Goal: Transaction & Acquisition: Book appointment/travel/reservation

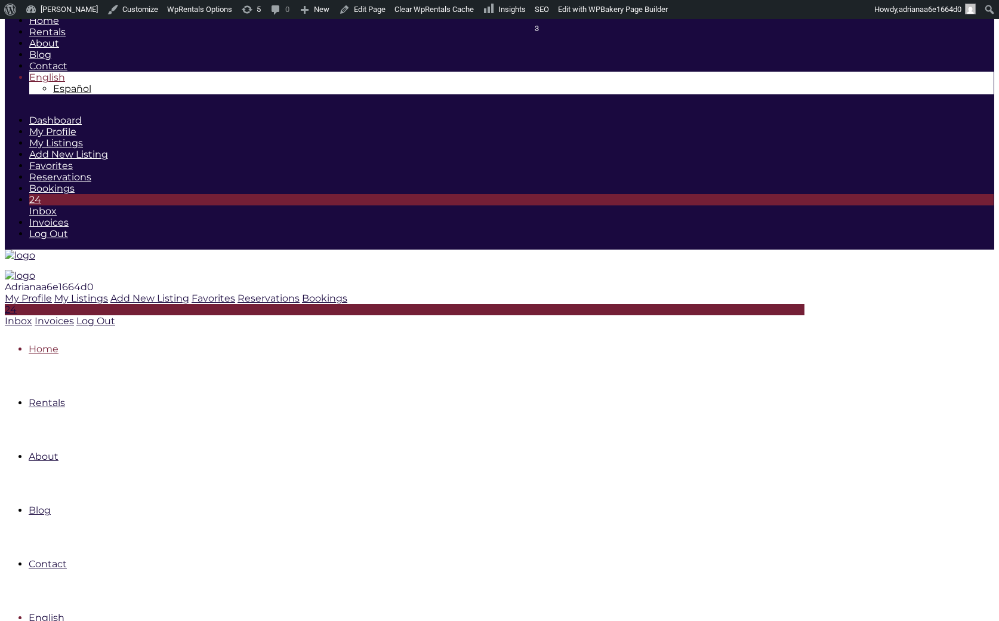
click at [94, 281] on span "Adrianaa6e1664d0" at bounding box center [49, 286] width 89 height 11
click at [804, 281] on div "Adrianaa6e1664d0" at bounding box center [405, 286] width 800 height 11
click at [115, 315] on link "Log Out" at bounding box center [95, 320] width 39 height 11
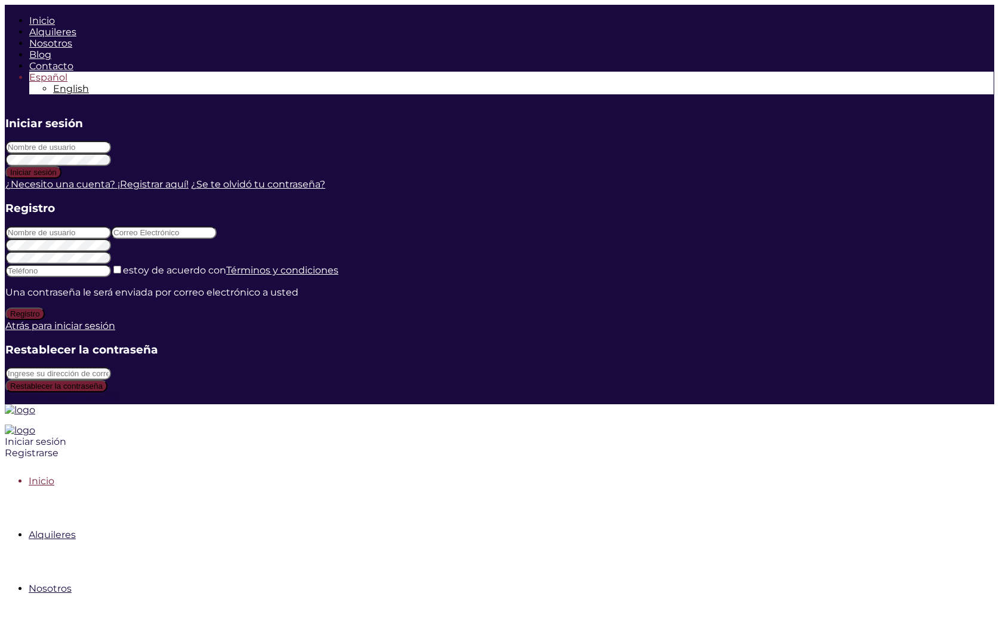
click at [804, 436] on div "Iniciar sesión Registrarse" at bounding box center [405, 447] width 800 height 23
click at [804, 436] on div "Iniciar sesión" at bounding box center [405, 441] width 800 height 11
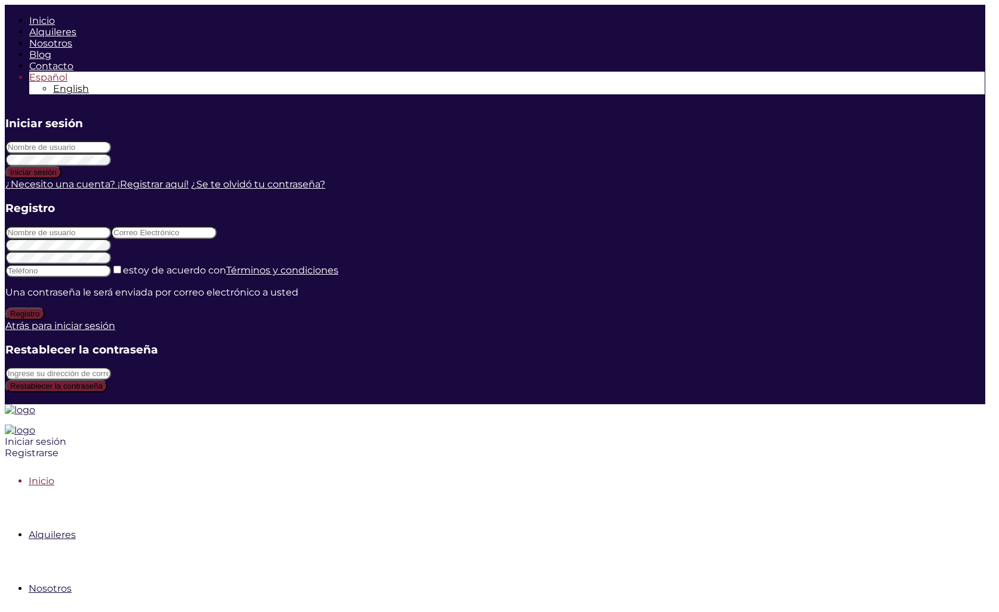
type input "marlenesaiz"
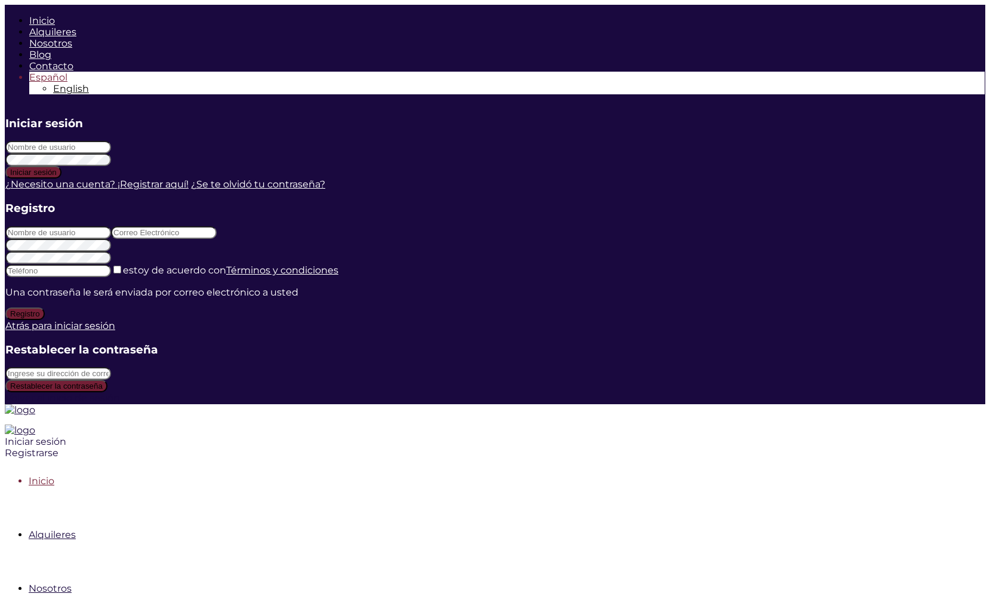
type input "marlenesaiz"
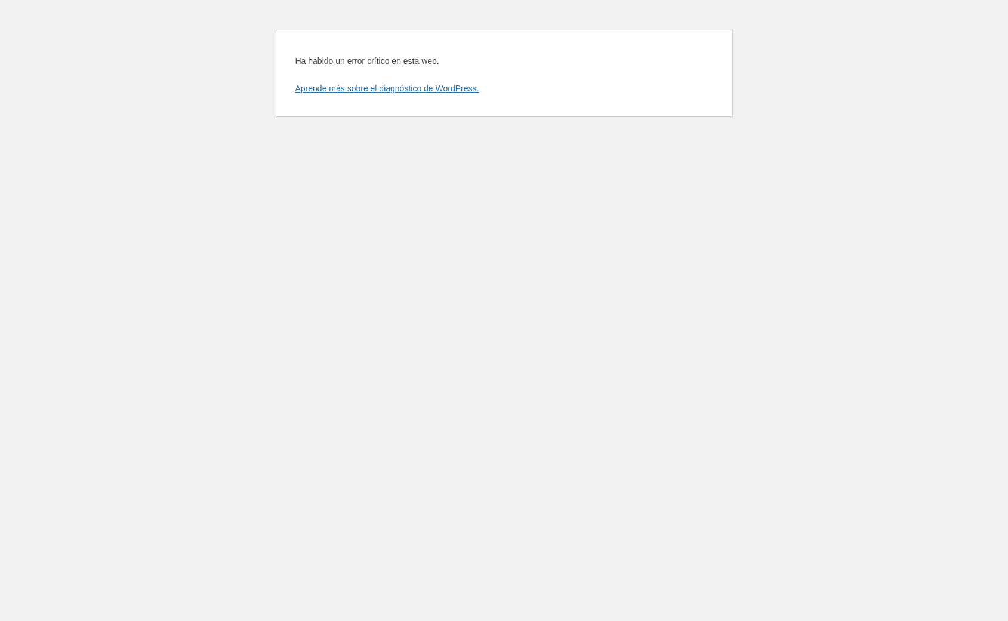
click at [239, 136] on html "Ha habido un error crítico en esta web. Aprende más sobre el diagnóstico de Wor…" at bounding box center [504, 68] width 1008 height 136
click at [385, 136] on html "Ha habido un error crítico en esta web. Aprende más sobre el diagnóstico de Wor…" at bounding box center [504, 68] width 1008 height 136
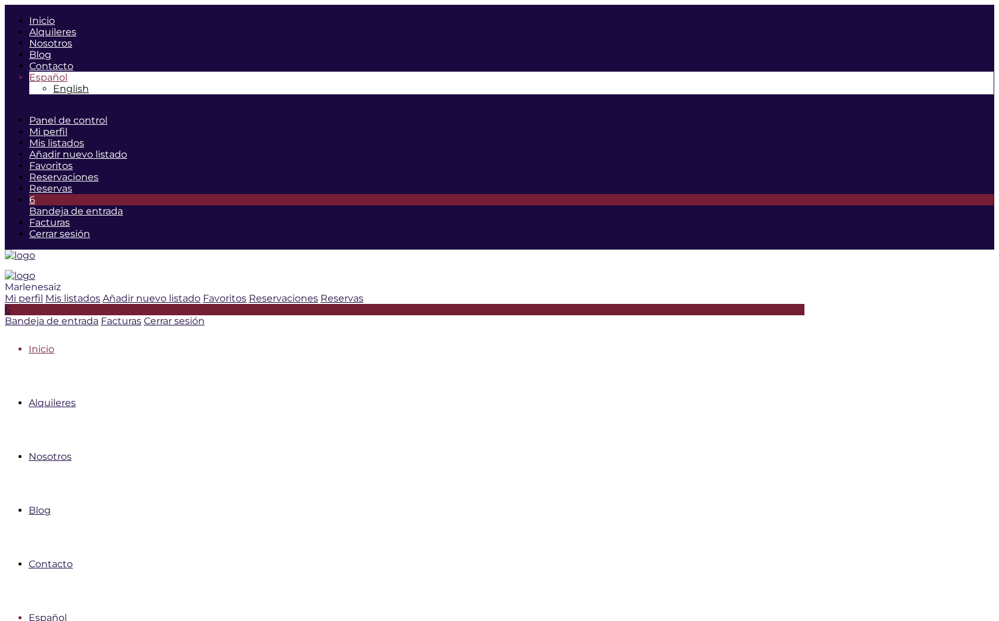
click at [61, 281] on span "Marlenesaiz" at bounding box center [33, 286] width 56 height 11
click at [45, 292] on icon at bounding box center [45, 297] width 0 height 11
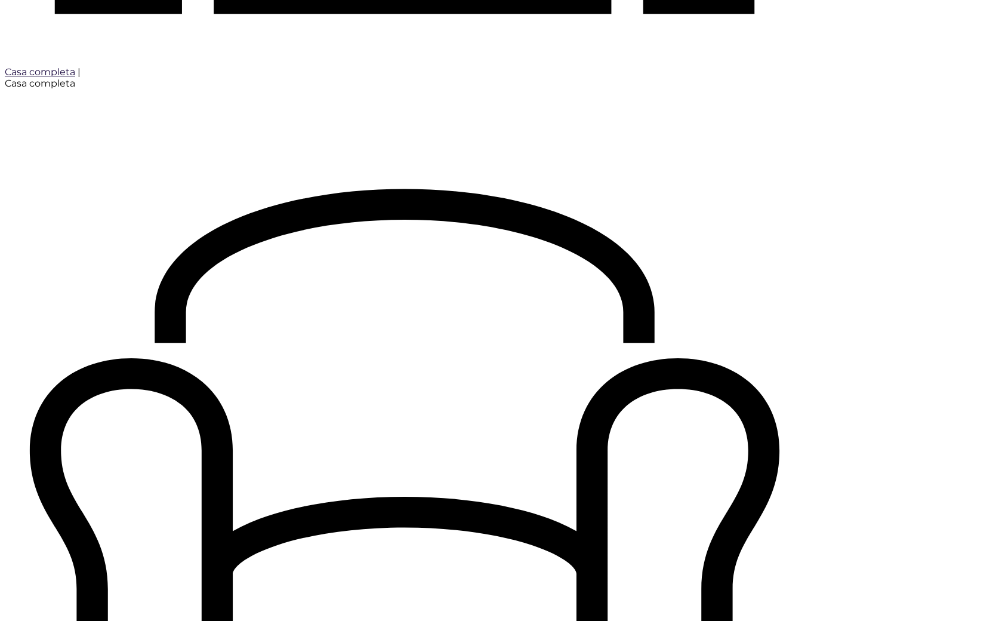
scroll to position [1176, 0]
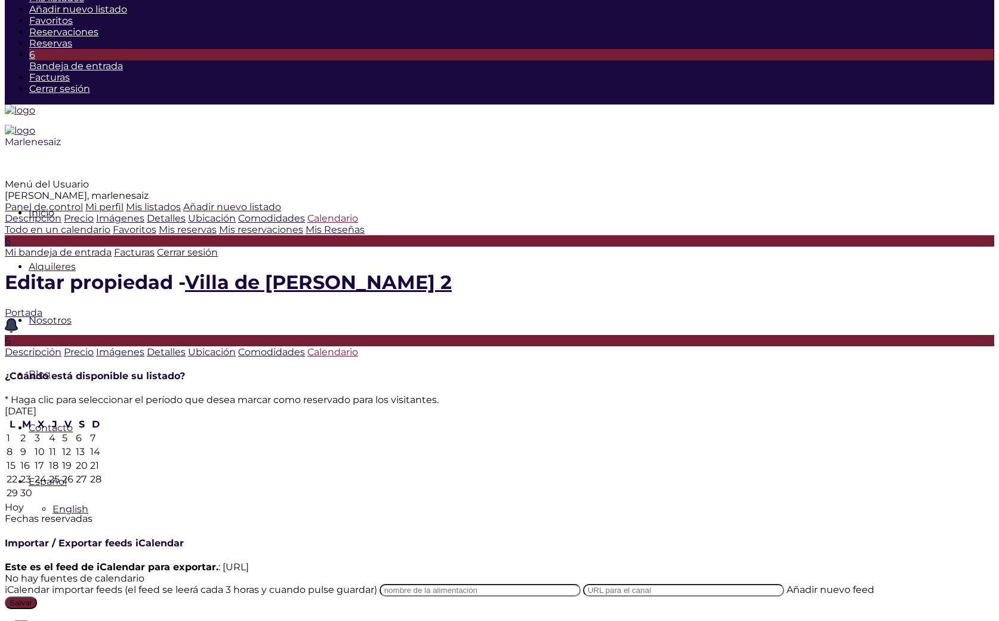
scroll to position [149, 0]
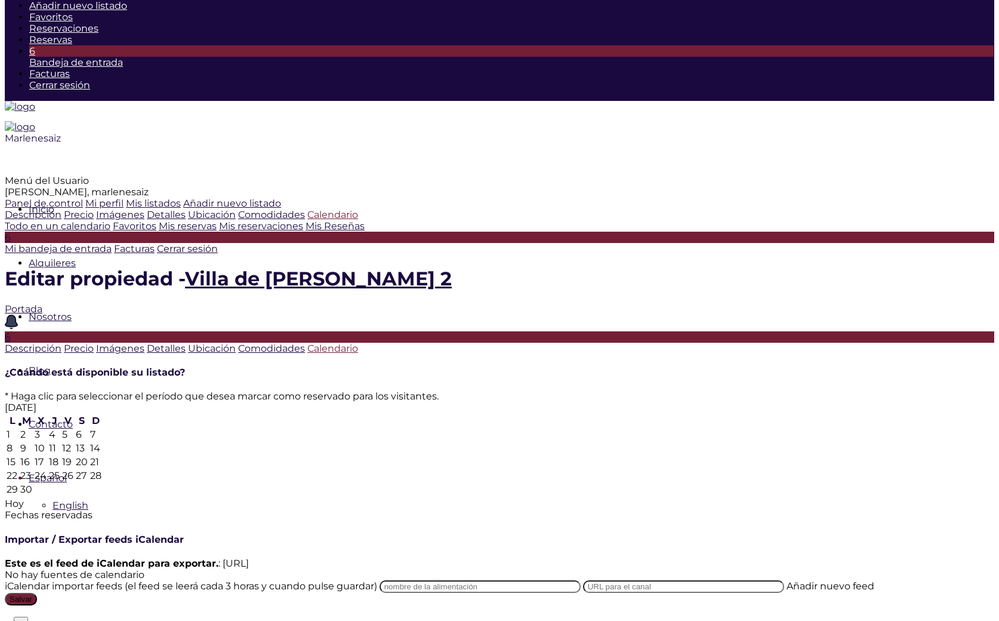
click at [18, 469] on td "22" at bounding box center [12, 475] width 13 height 13
click at [102, 469] on td "28" at bounding box center [96, 475] width 13 height 13
type input "[DATE]"
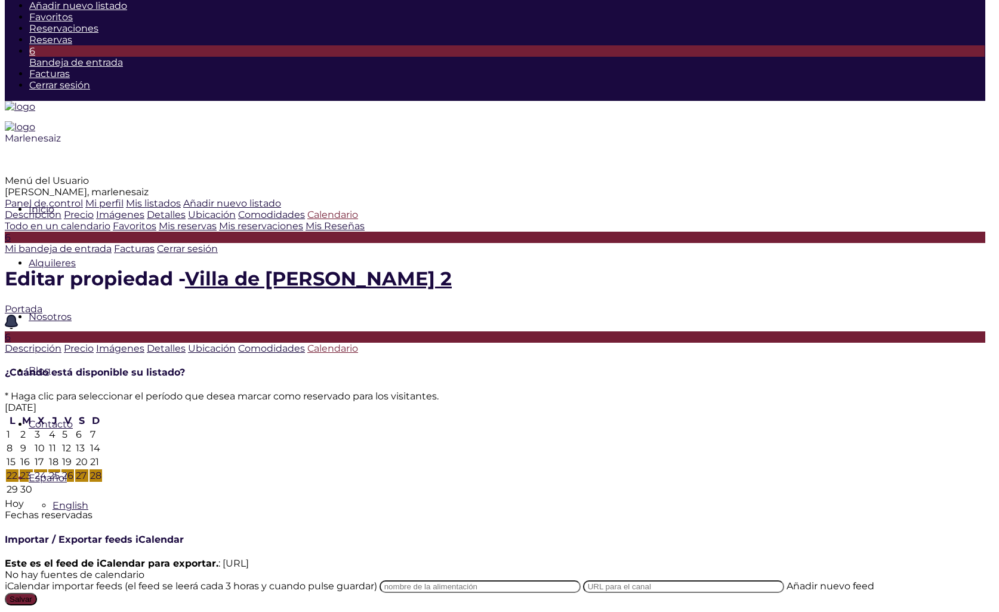
type textarea "Reservado por Nicole"
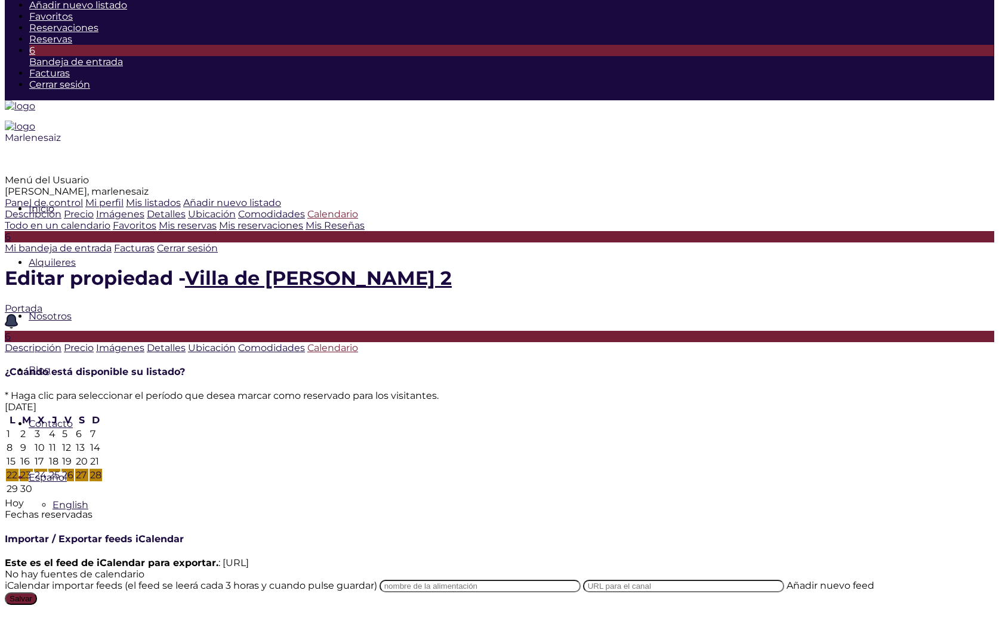
scroll to position [310, 0]
click at [37, 592] on input "Salvar" at bounding box center [21, 598] width 32 height 13
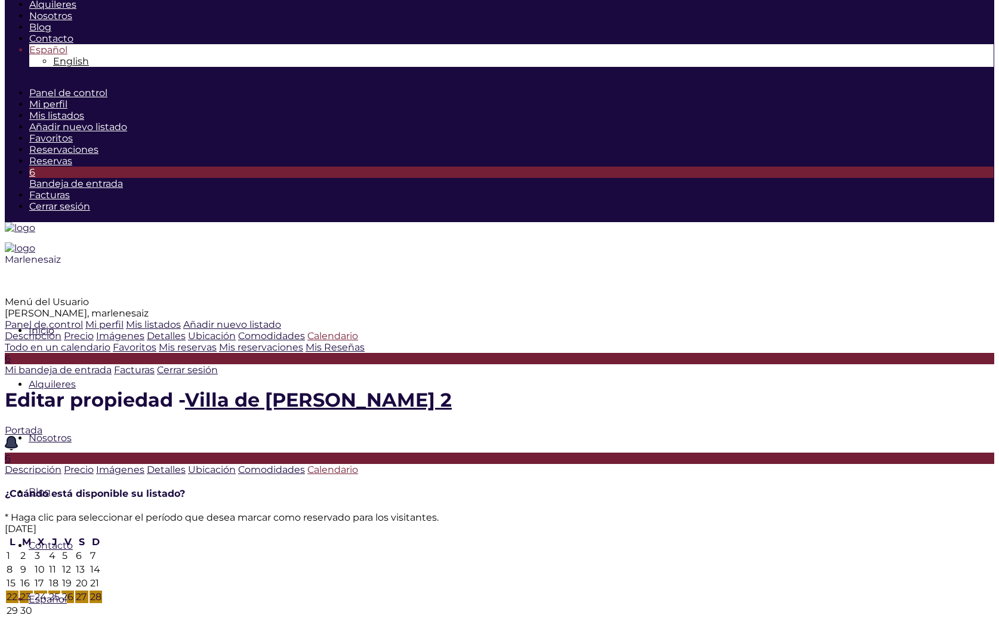
scroll to position [15, 0]
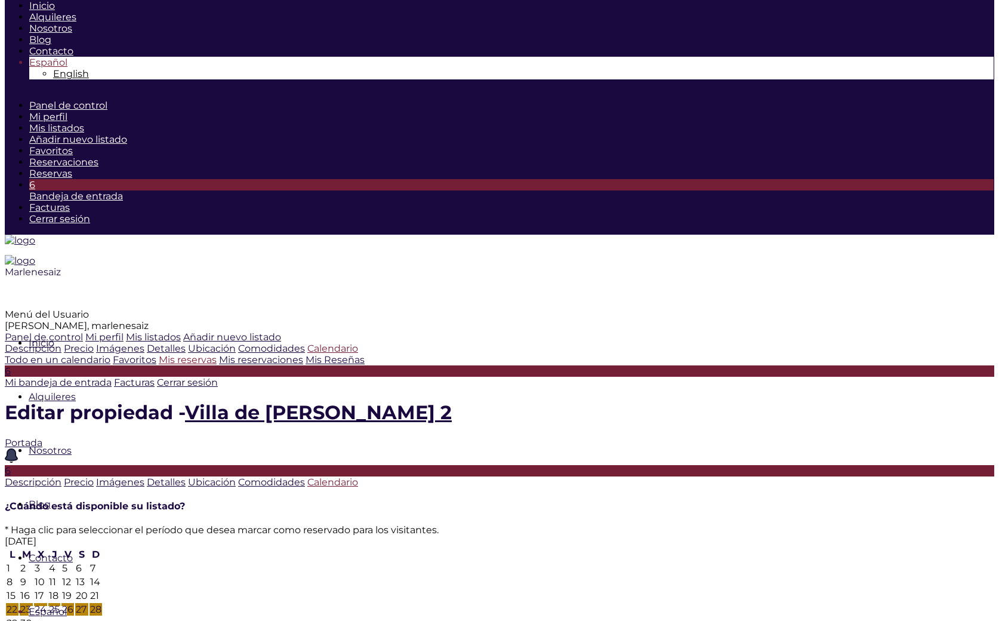
click at [159, 365] on link "Mis reservas" at bounding box center [188, 359] width 58 height 11
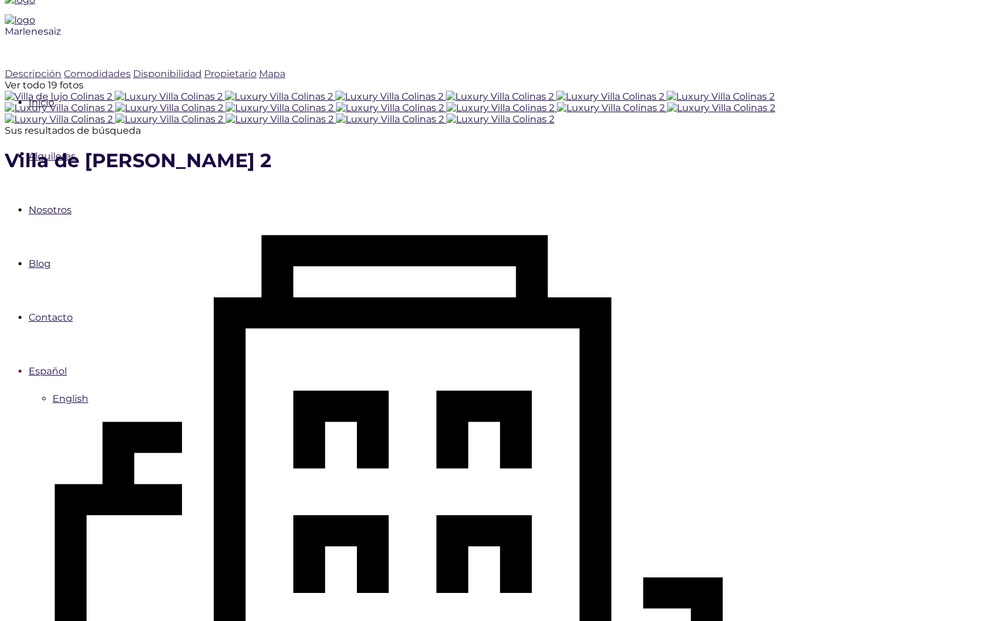
scroll to position [259, 0]
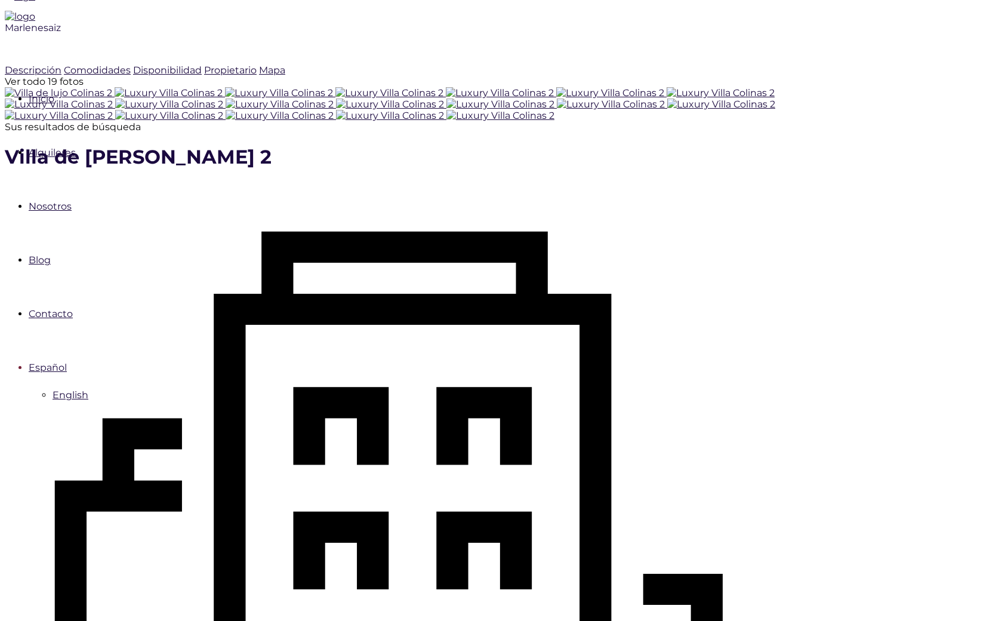
click at [804, 22] on div "Marlenesaiz" at bounding box center [405, 49] width 800 height 54
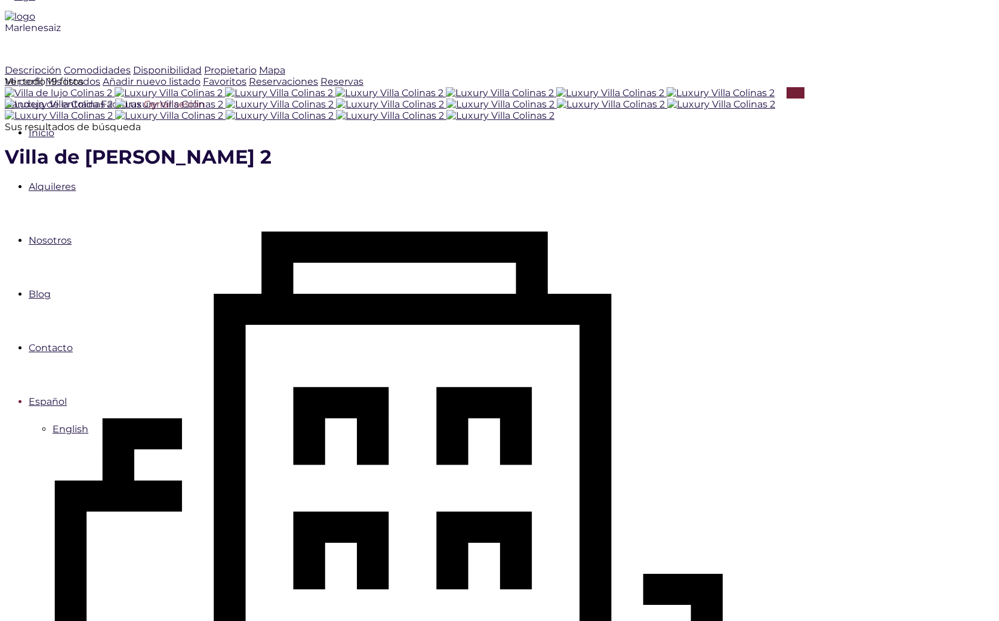
click at [144, 110] on icon at bounding box center [144, 103] width 0 height 11
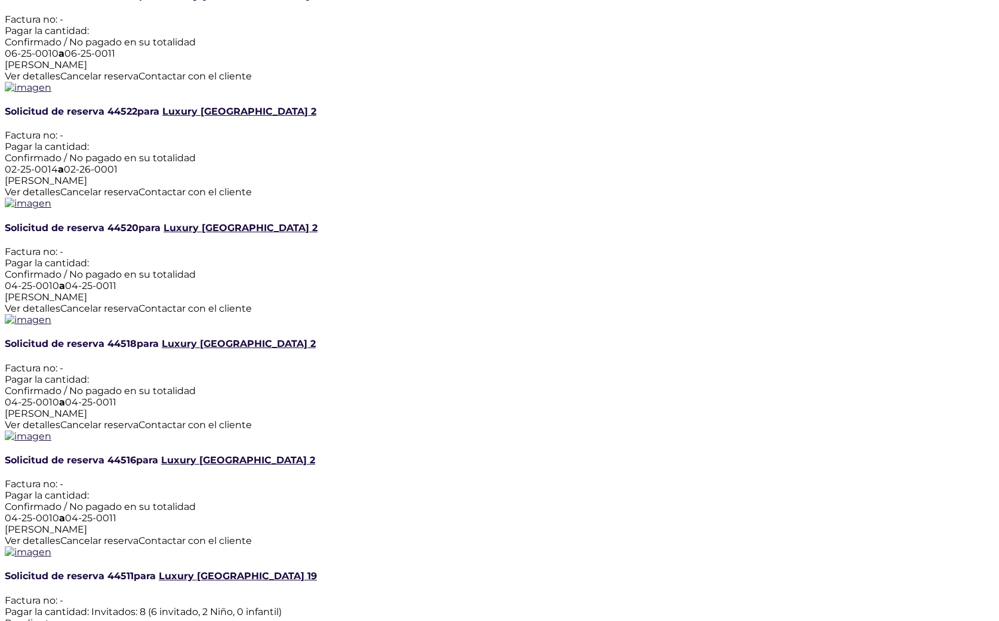
scroll to position [712, 0]
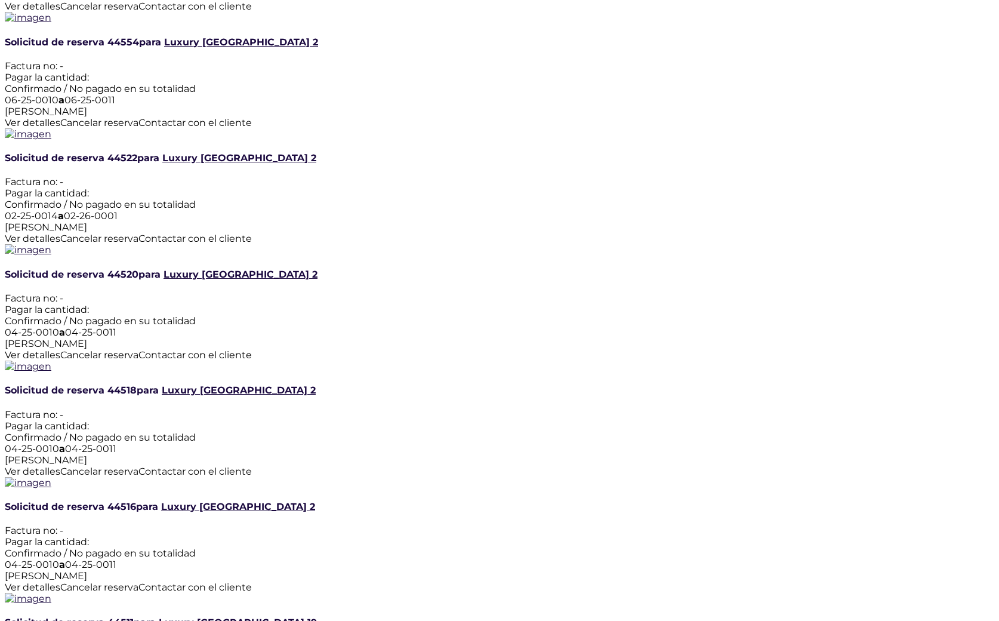
scroll to position [663, 0]
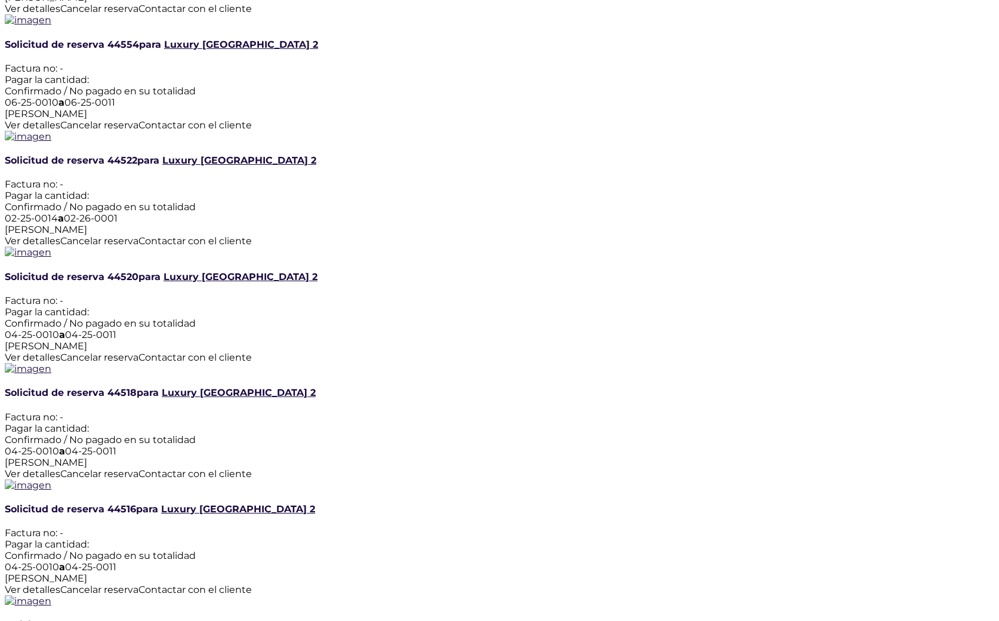
click at [60, 584] on span "Ver detalles" at bounding box center [32, 589] width 55 height 11
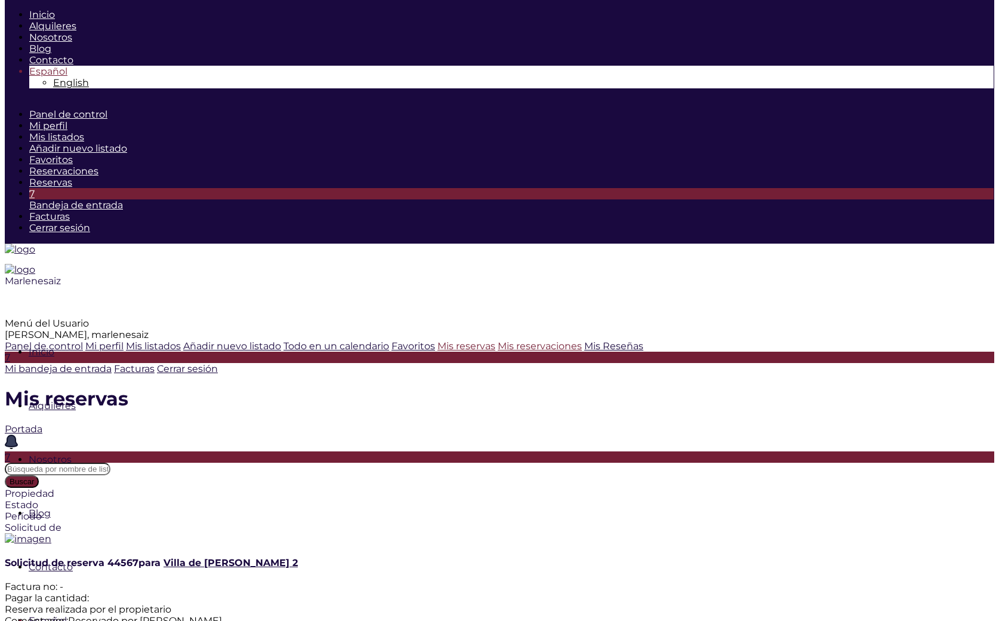
scroll to position [0, 0]
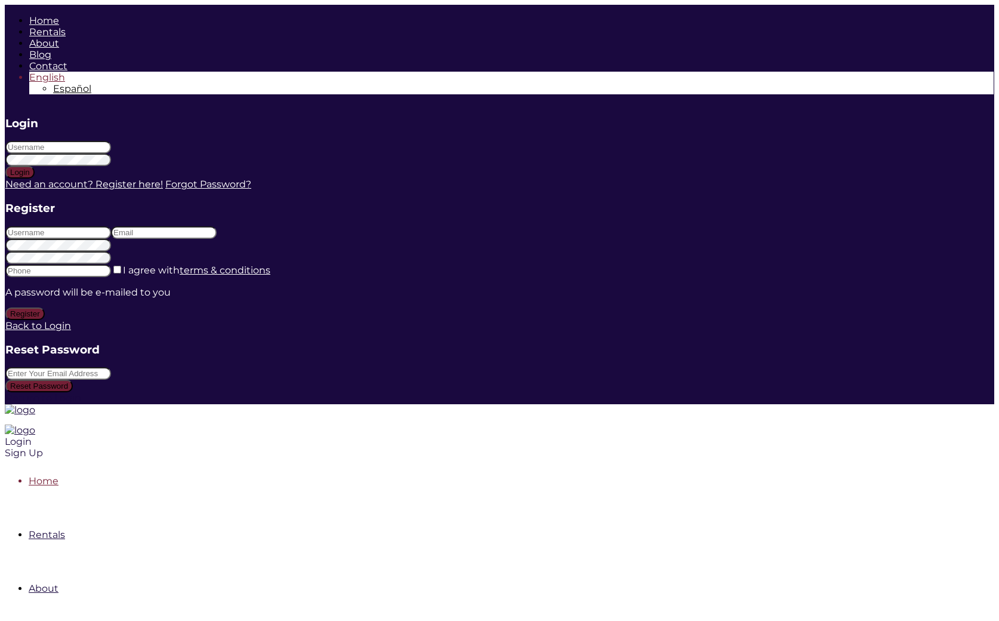
click at [804, 468] on nav "Home Rentals About Blog Contact English Español" at bounding box center [405, 629] width 800 height 322
click at [804, 436] on div "Login" at bounding box center [405, 441] width 800 height 11
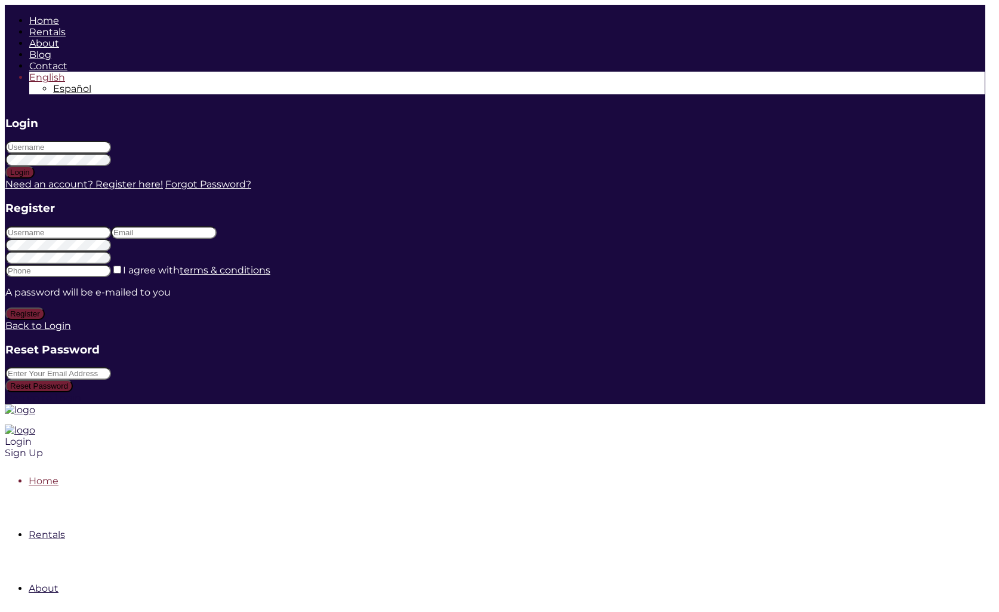
type input "adrian@version.do"
type input "A"
type input "adrian@version.do"
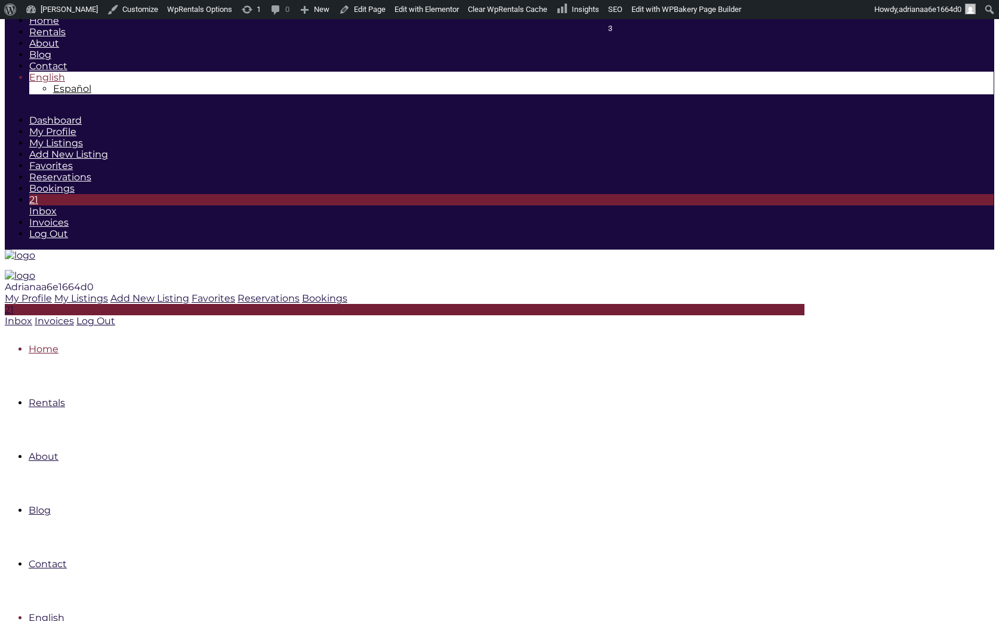
scroll to position [19, 0]
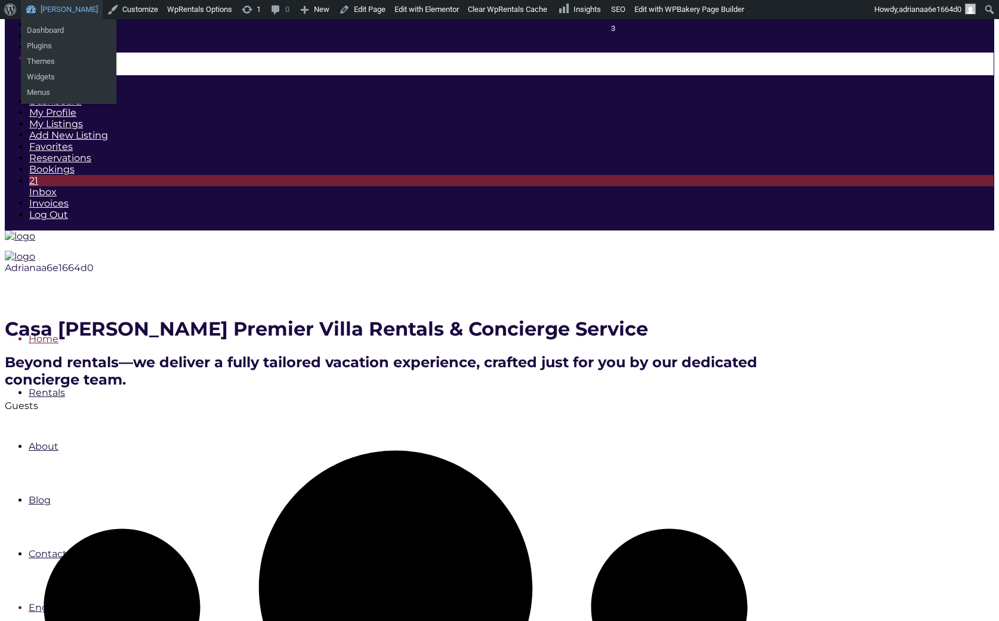
click at [50, 5] on link "[PERSON_NAME]" at bounding box center [62, 9] width 82 height 19
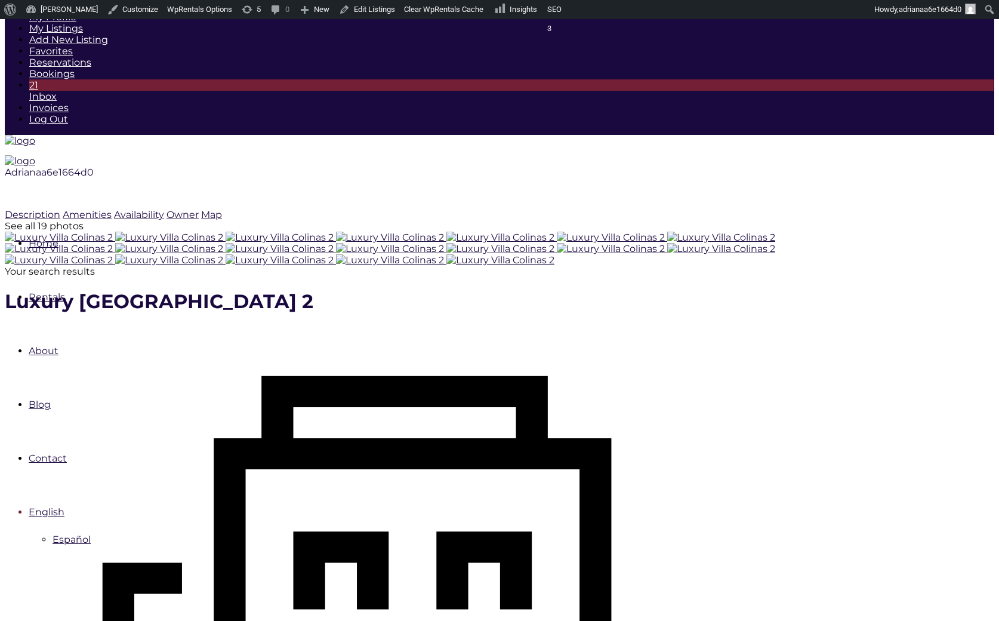
scroll to position [116, 0]
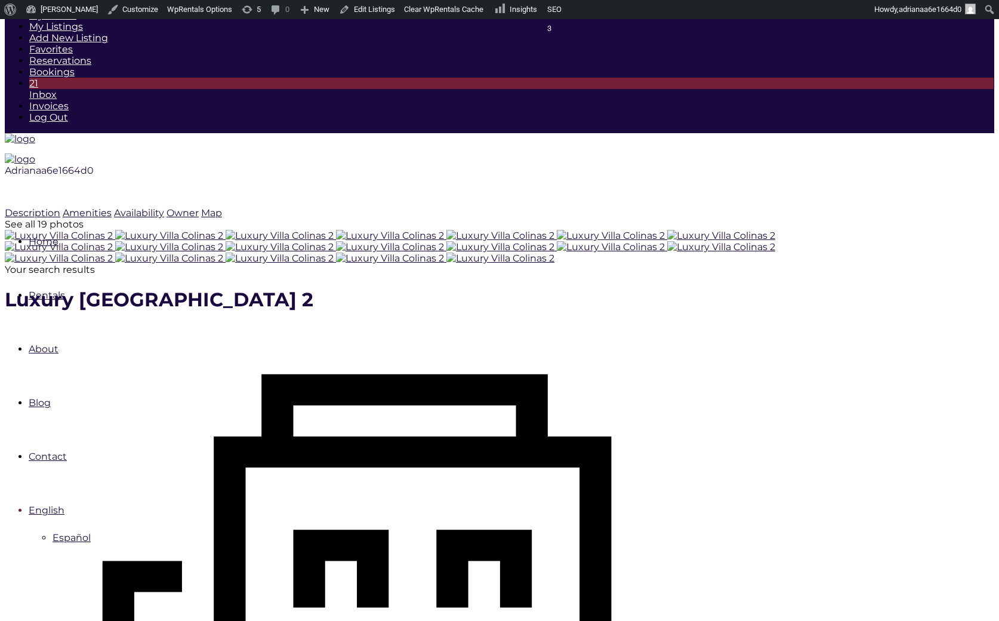
type input "10-05-2025"
type input "10-11-2025"
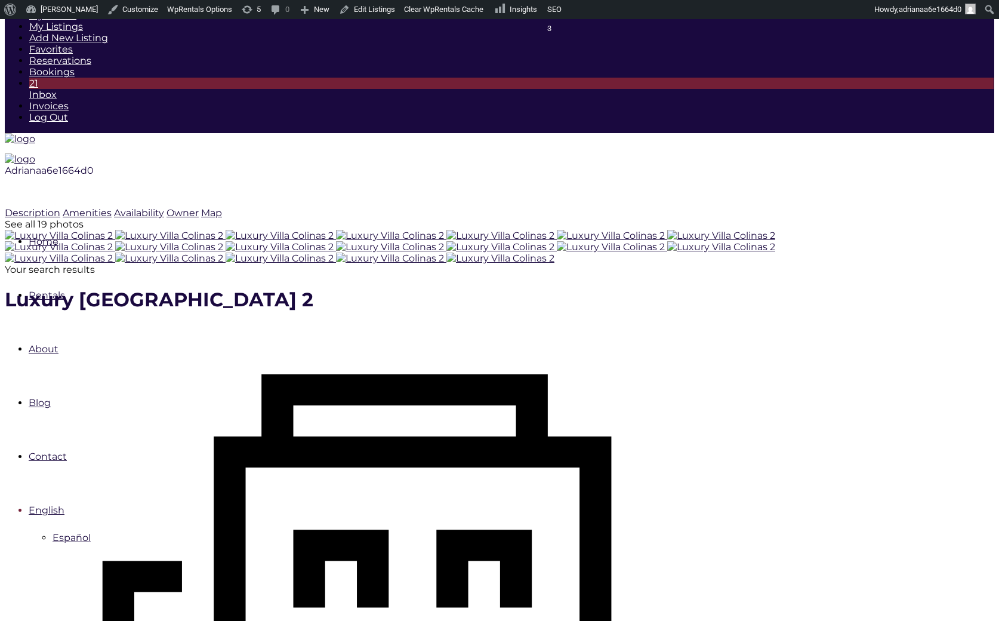
checkbox input "true"
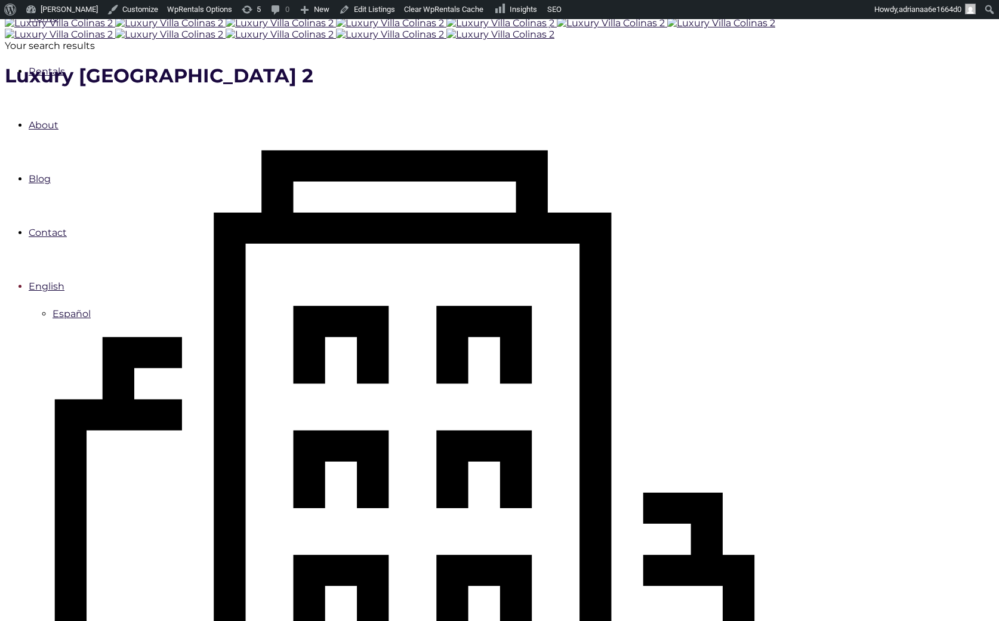
scroll to position [341, 0]
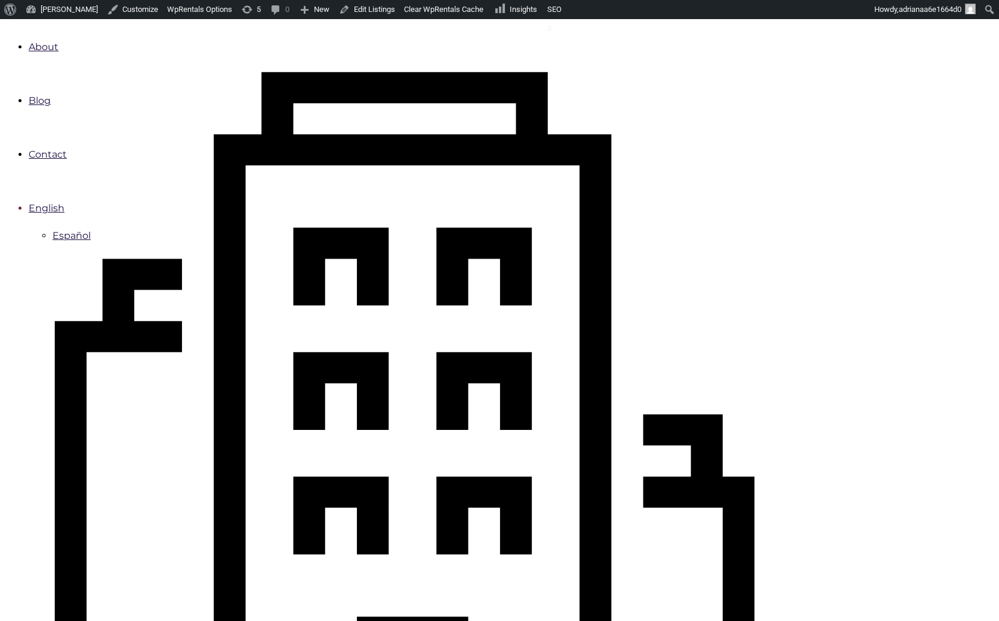
scroll to position [424, 0]
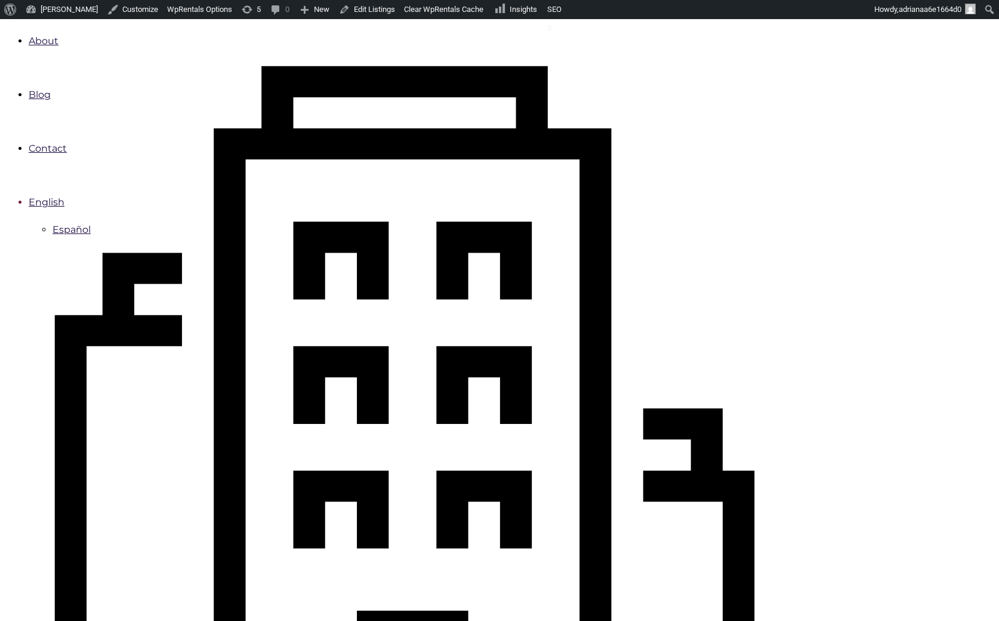
click at [378, 4] on link "Edit Listings" at bounding box center [367, 9] width 66 height 19
type input "Book Now"
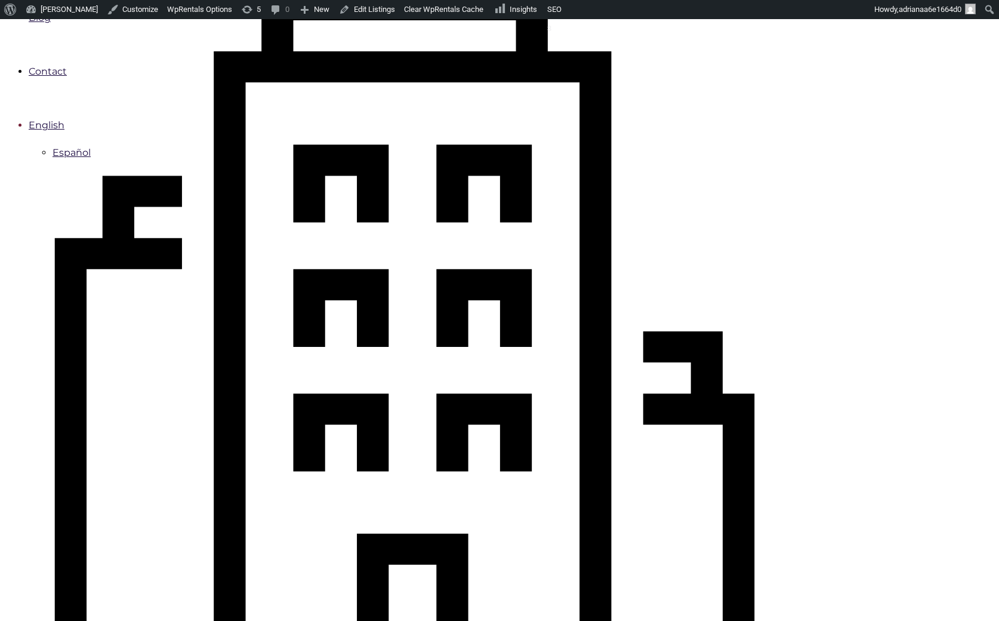
scroll to position [507, 0]
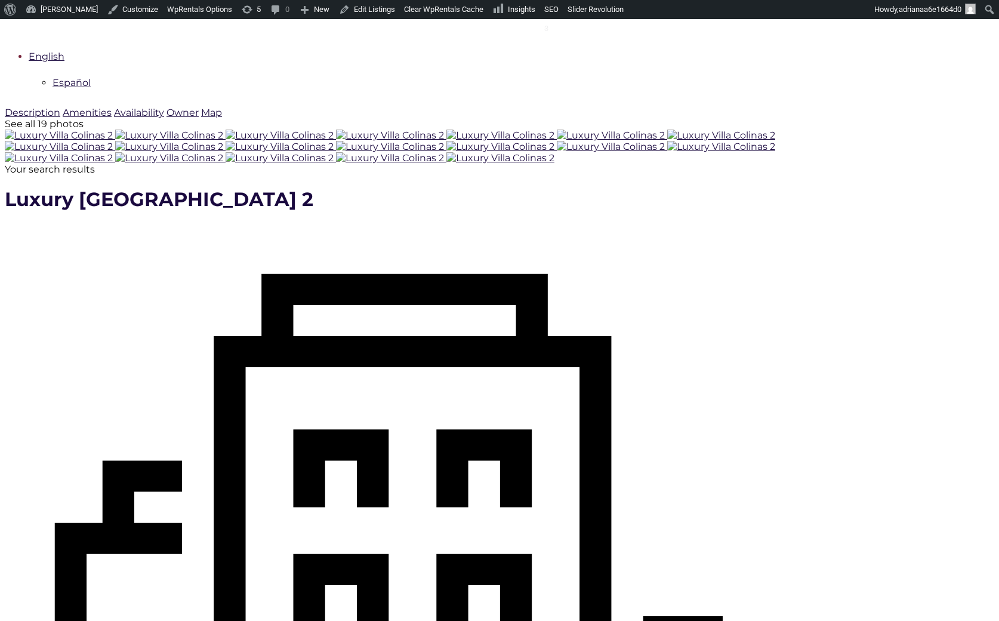
type input "10-05-2025"
type input "10-11-2025"
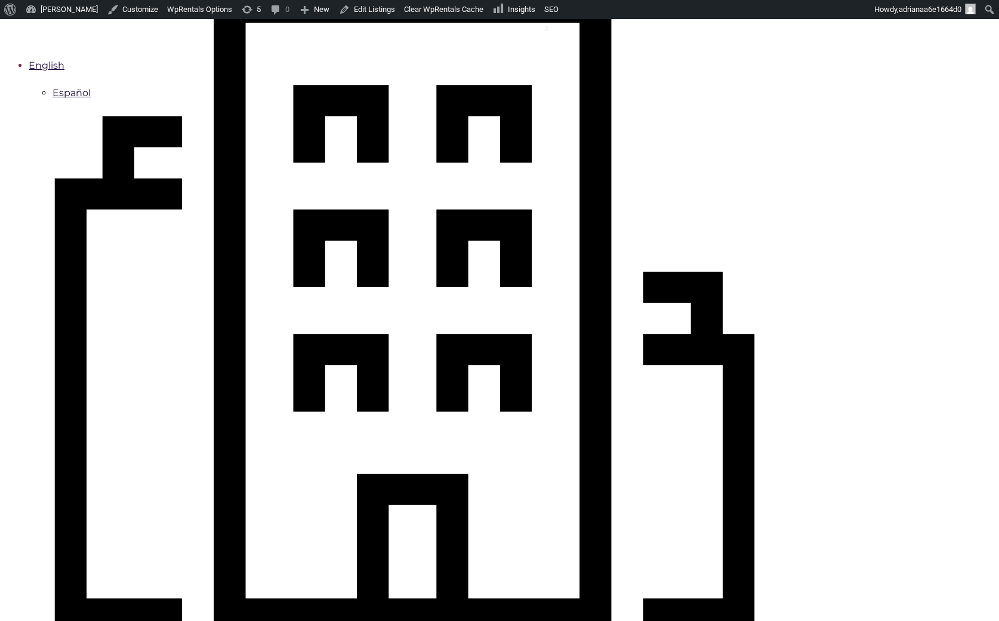
scroll to position [561, 0]
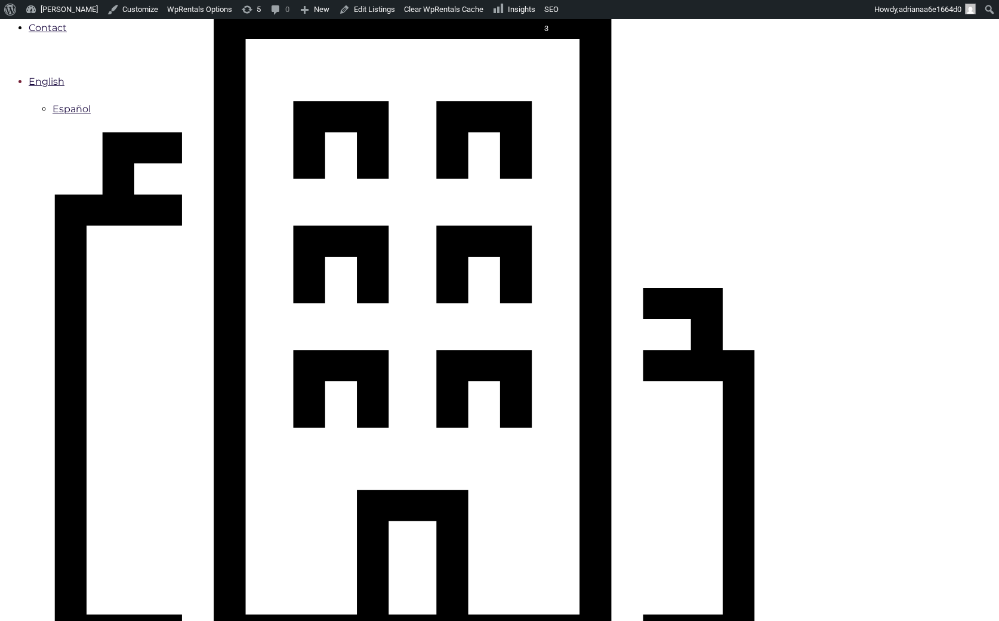
checkbox input "true"
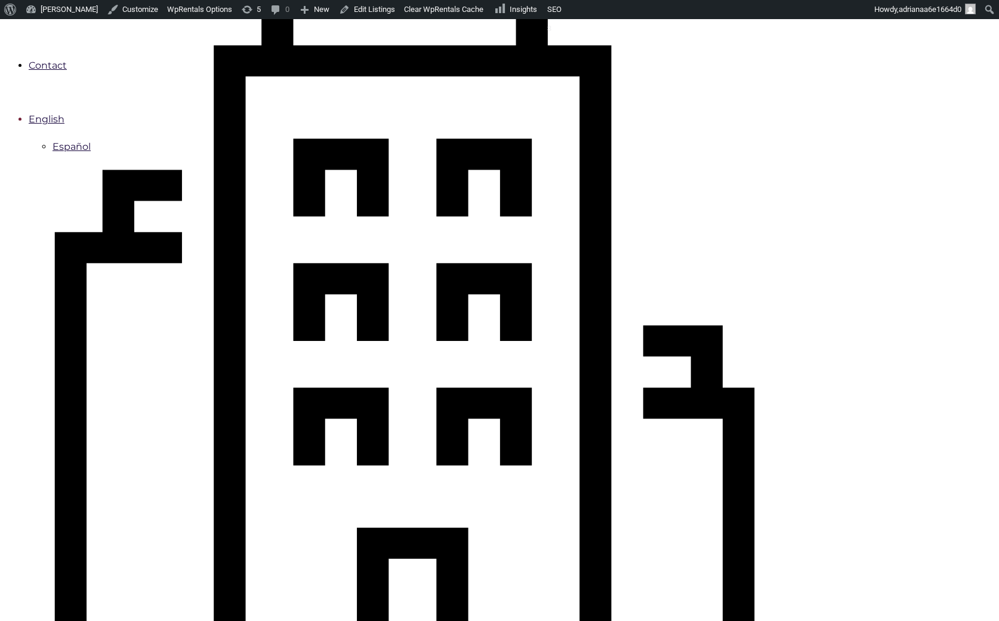
type input "Processing.."
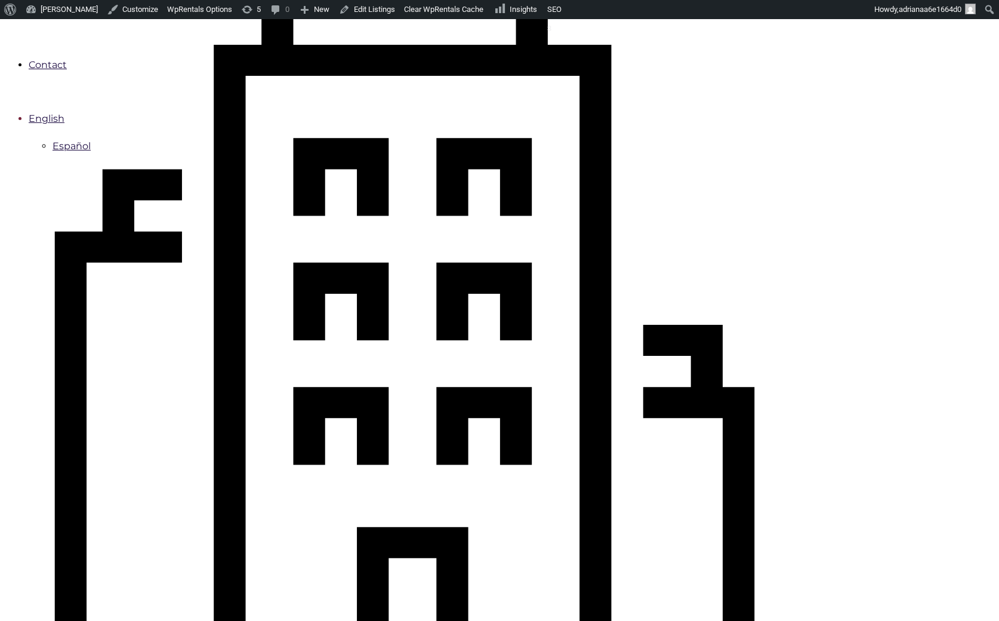
scroll to position [590, 0]
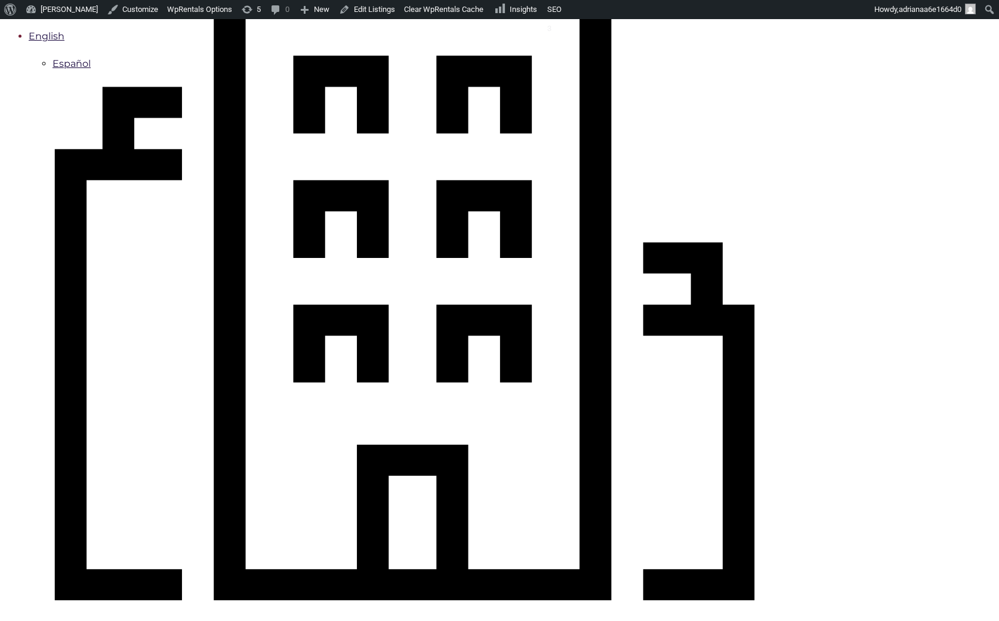
type input "Book Now"
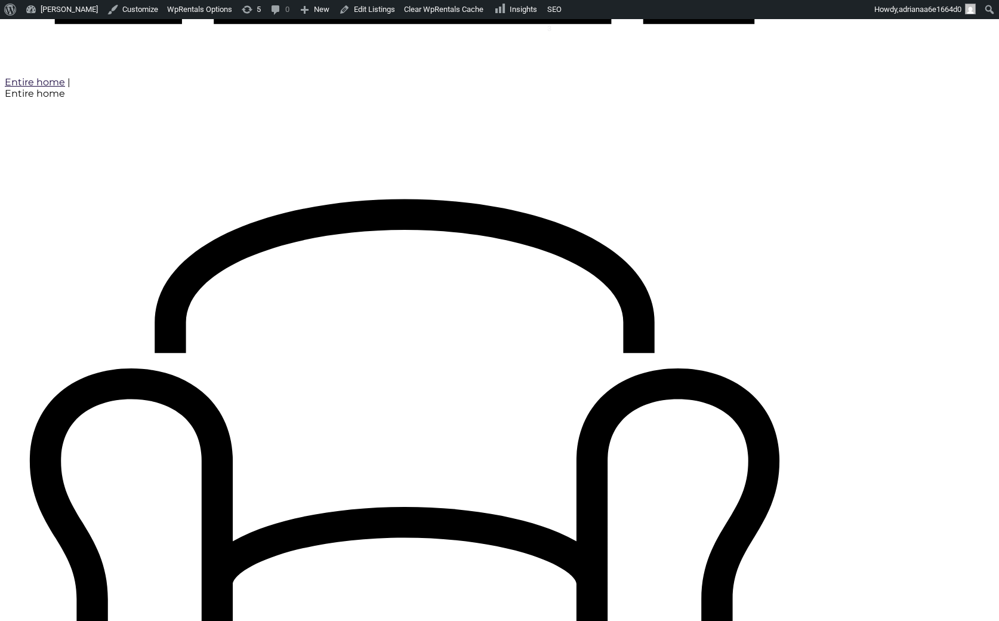
scroll to position [1167, 0]
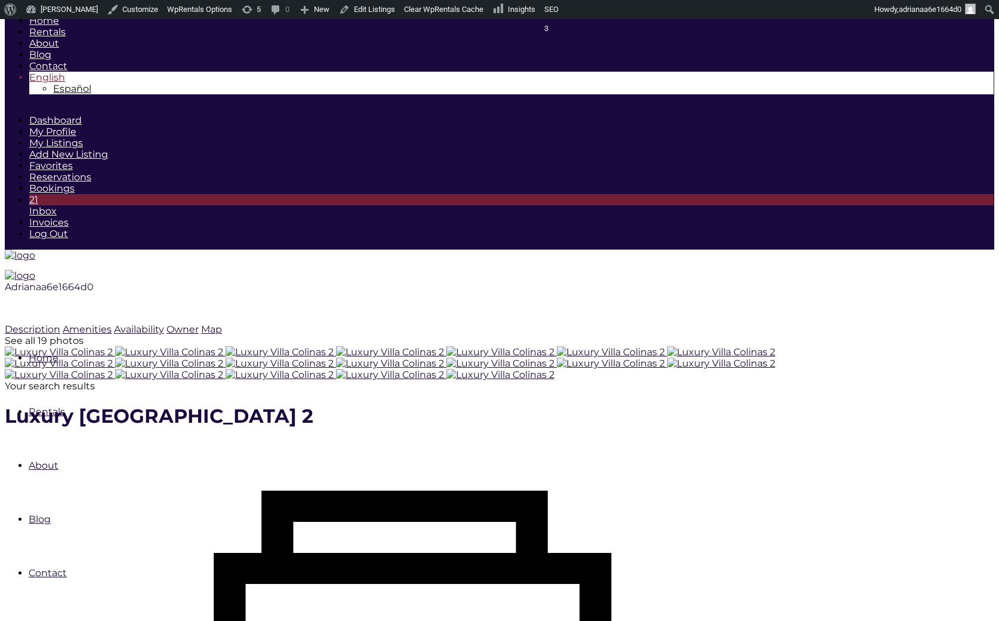
type input "10-05-2025"
type input "10-11-2025"
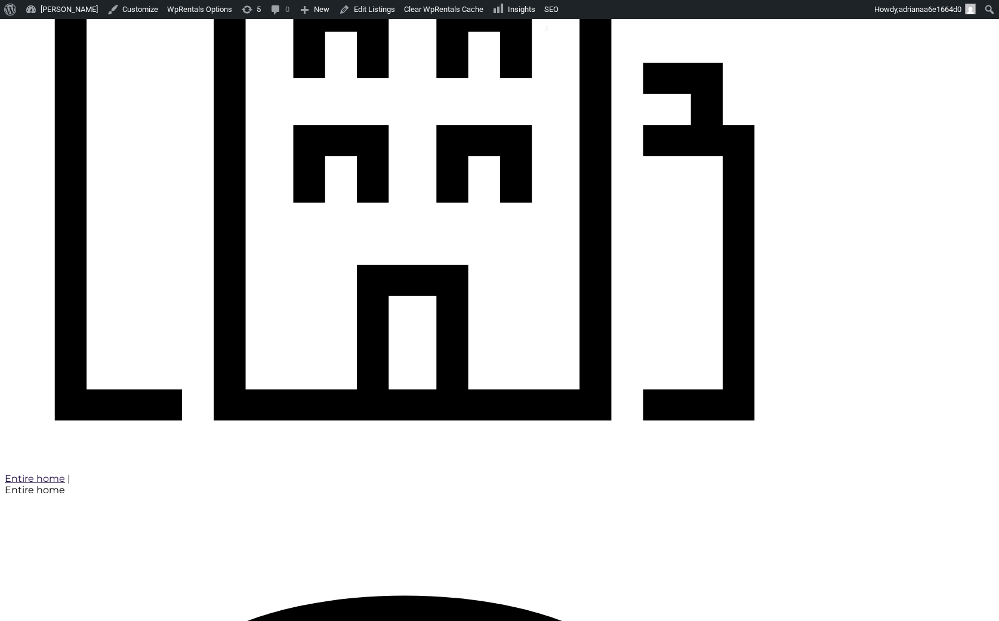
scroll to position [1167, 0]
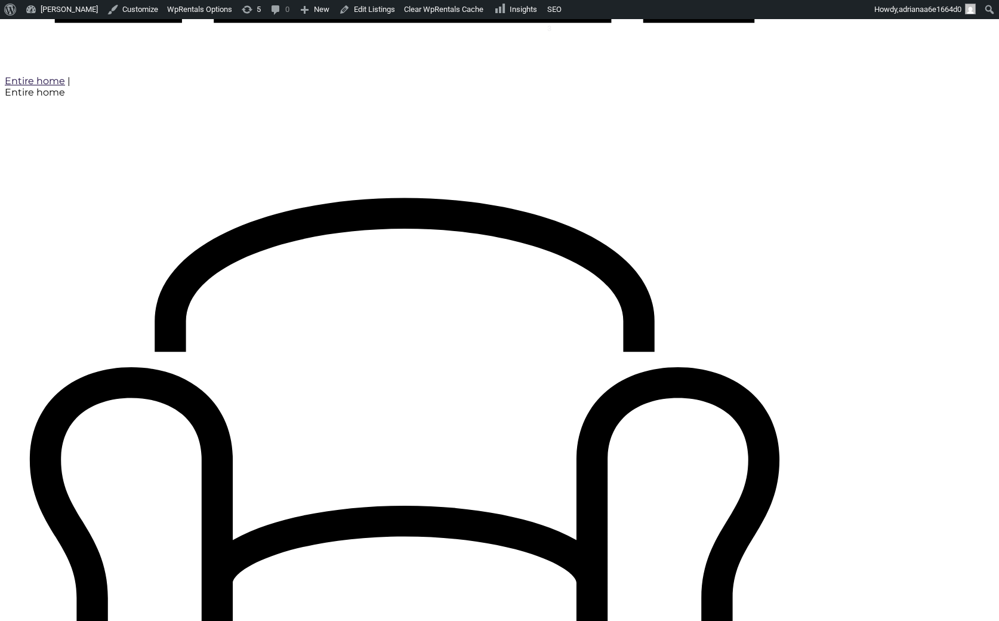
drag, startPoint x: 459, startPoint y: 403, endPoint x: 496, endPoint y: 404, distance: 37.6
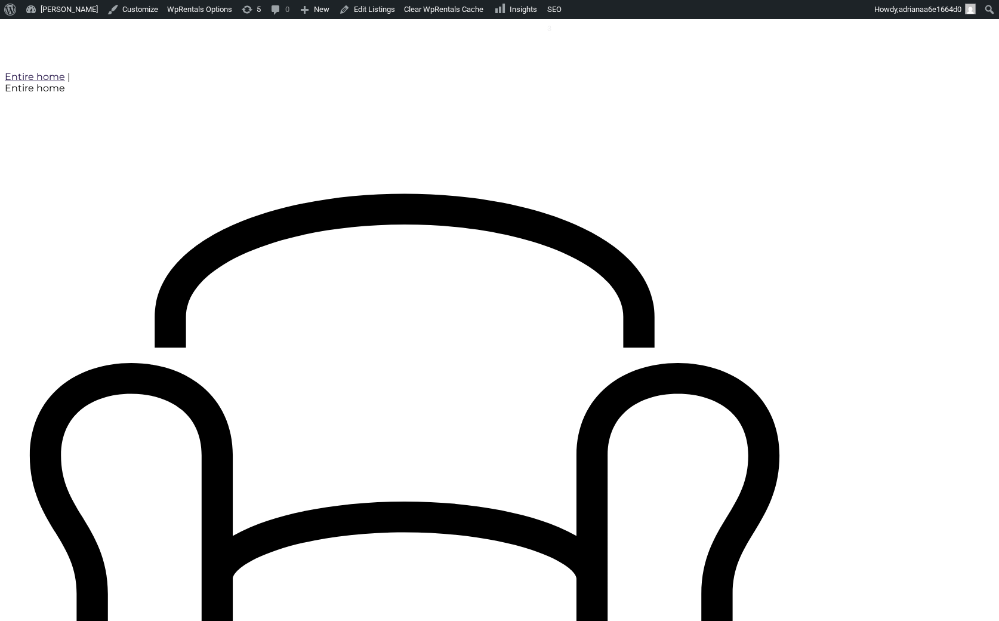
scroll to position [1174, 0]
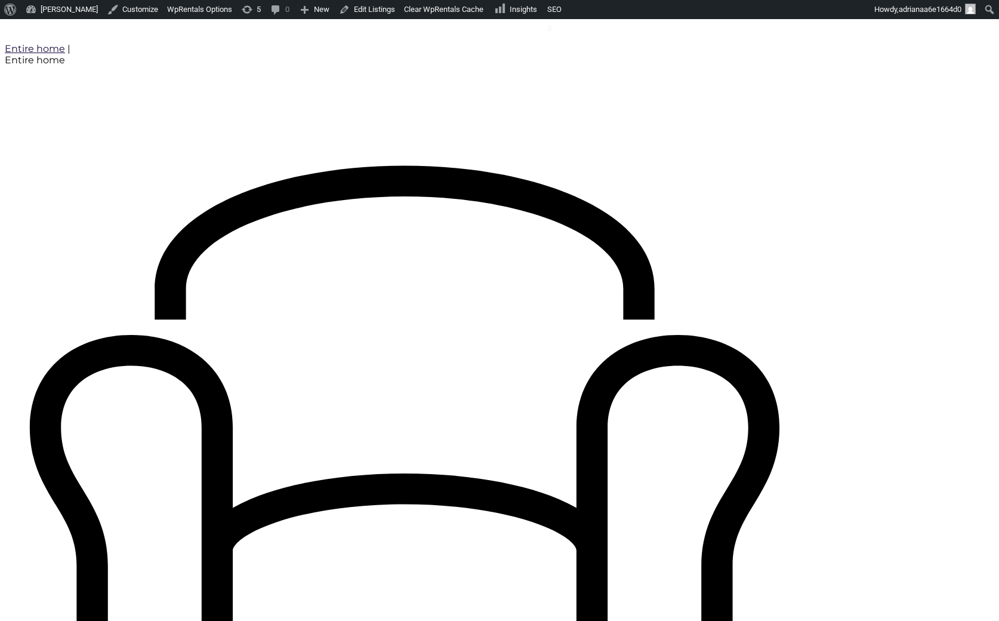
scroll to position [1200, 0]
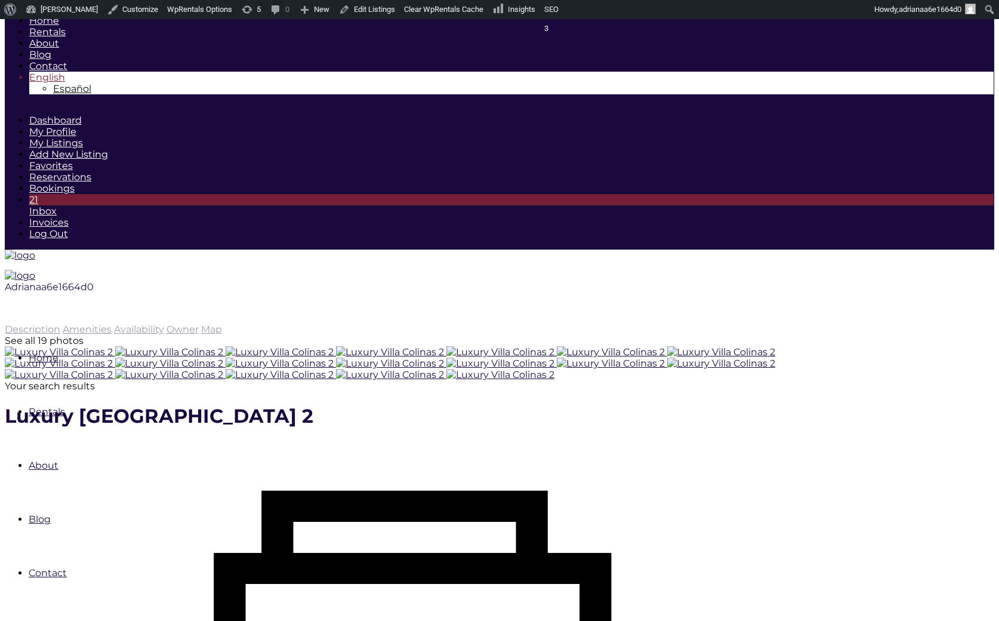
type input "[DATE]"
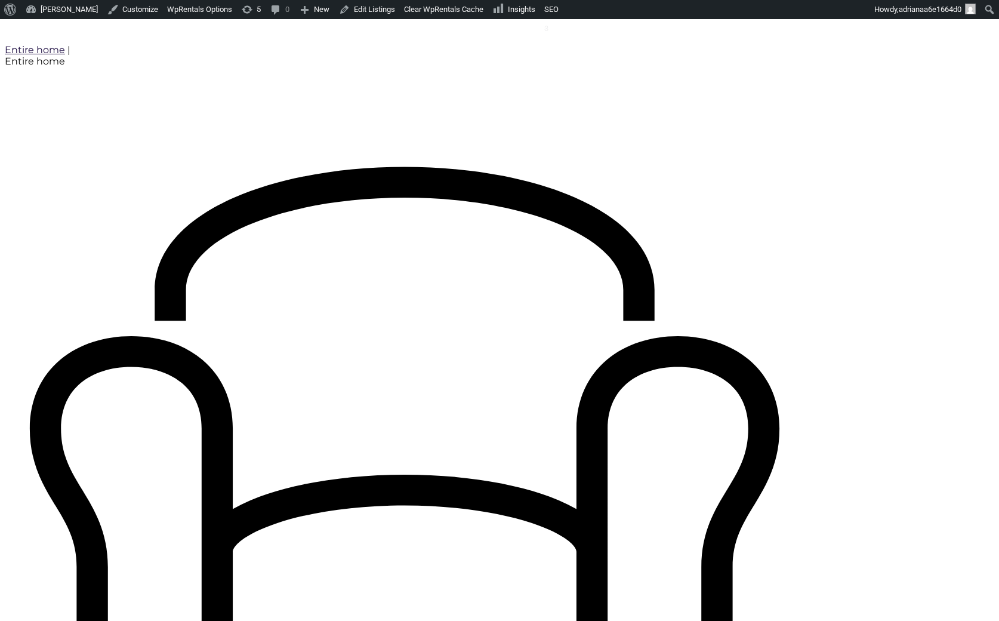
scroll to position [1200, 0]
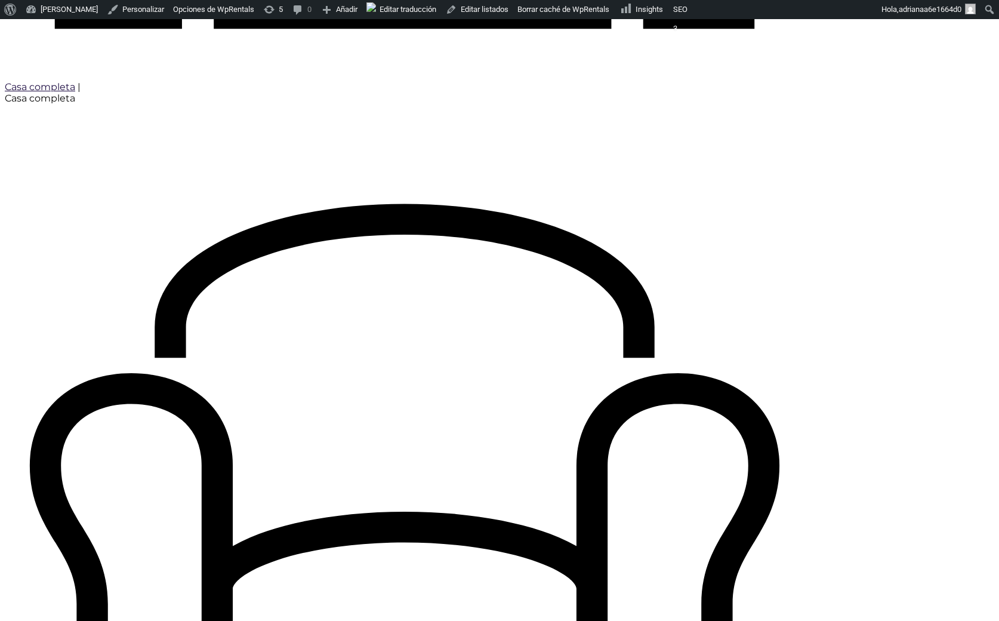
scroll to position [1162, 0]
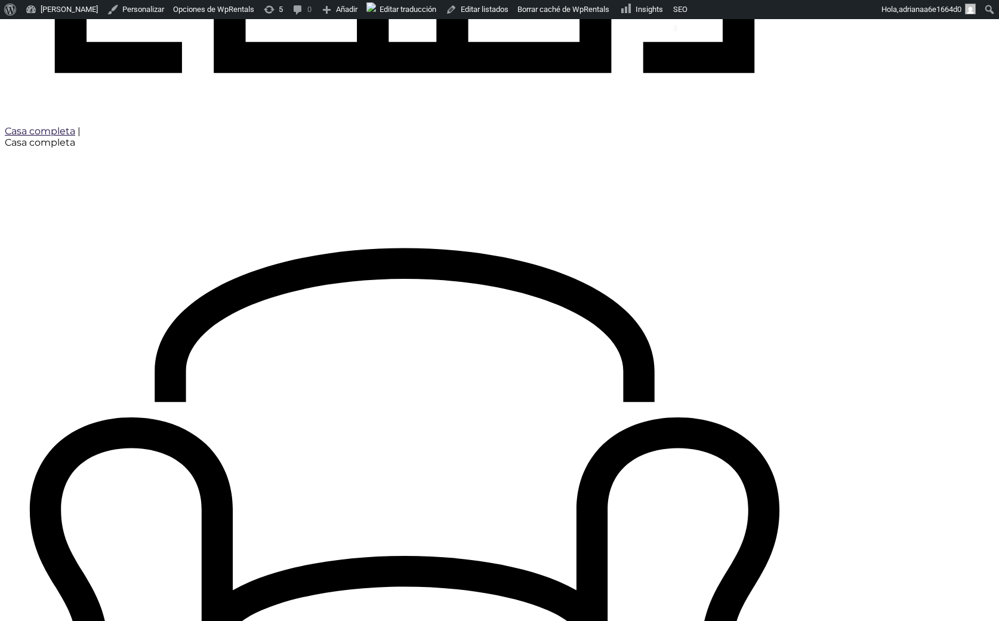
scroll to position [1116, 0]
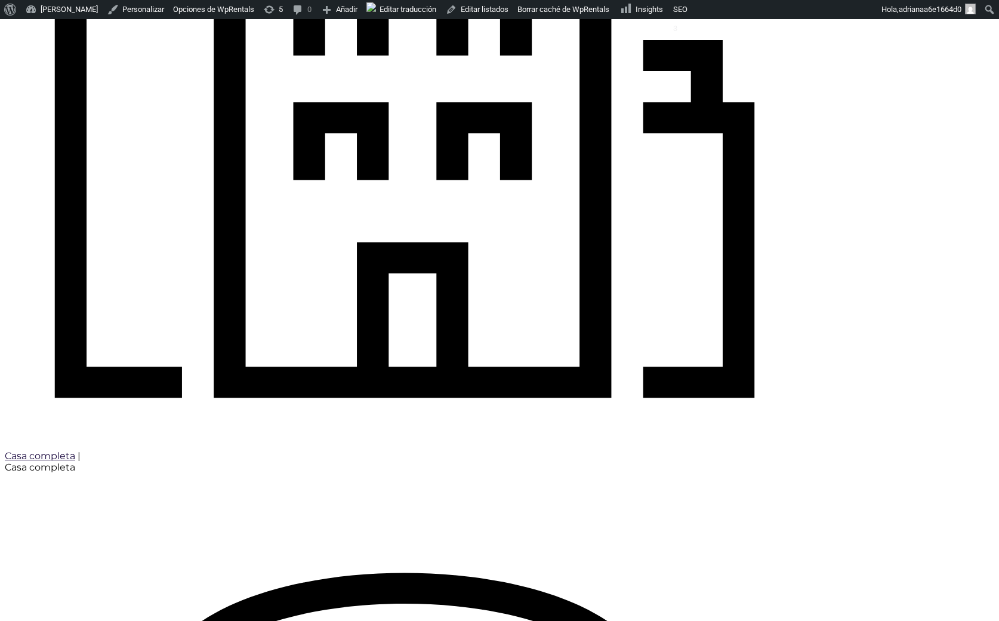
scroll to position [791, 0]
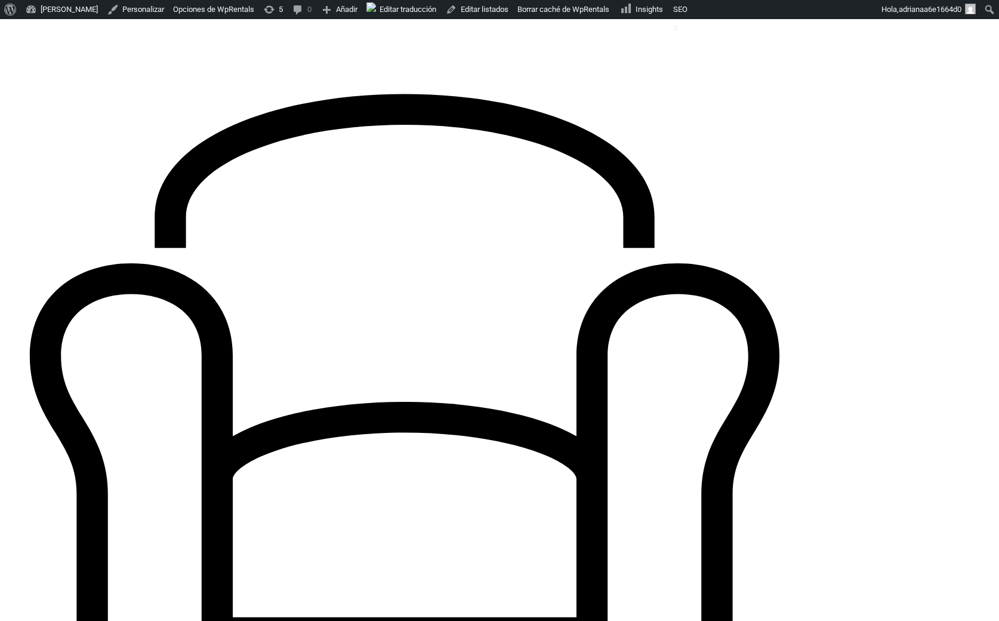
scroll to position [1272, 0]
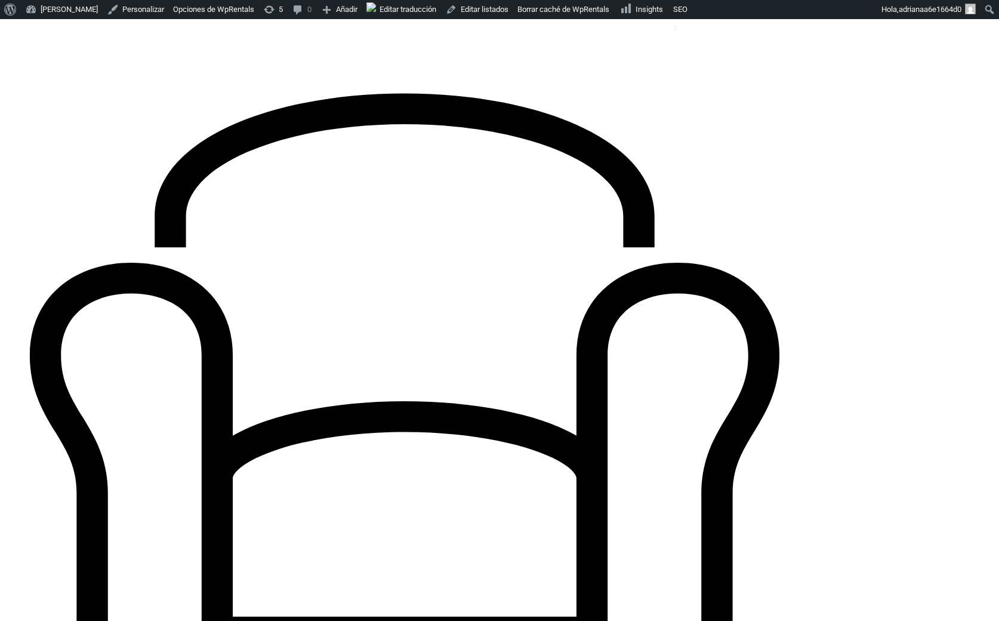
drag, startPoint x: 317, startPoint y: 325, endPoint x: 330, endPoint y: 332, distance: 15.0
drag, startPoint x: 307, startPoint y: 329, endPoint x: 320, endPoint y: 316, distance: 18.1
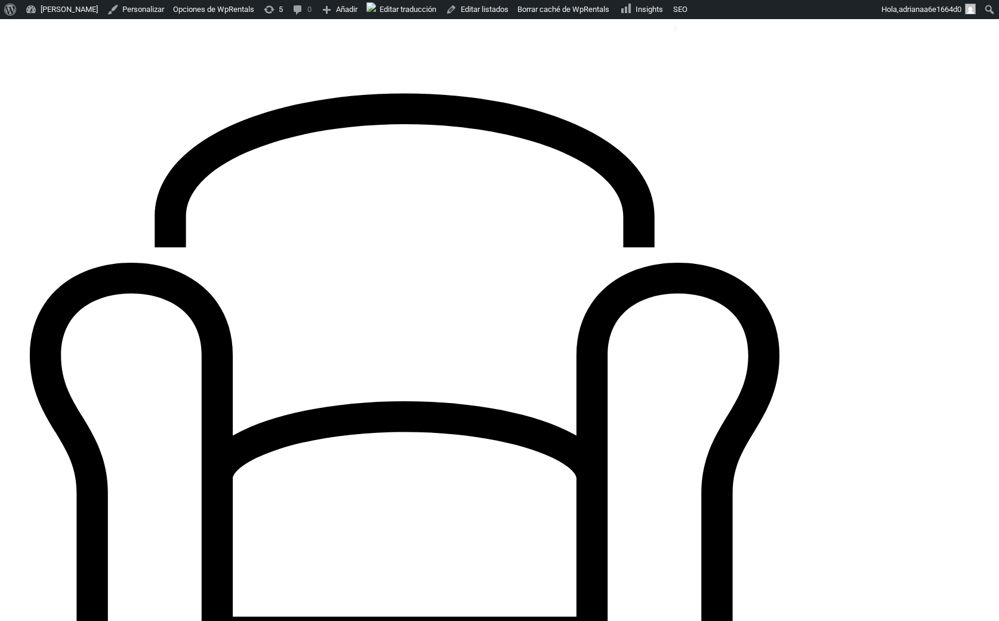
drag, startPoint x: 313, startPoint y: 319, endPoint x: 289, endPoint y: 309, distance: 25.7
drag, startPoint x: 276, startPoint y: 316, endPoint x: 193, endPoint y: 386, distance: 108.8
drag, startPoint x: 135, startPoint y: 263, endPoint x: 578, endPoint y: 397, distance: 463.2
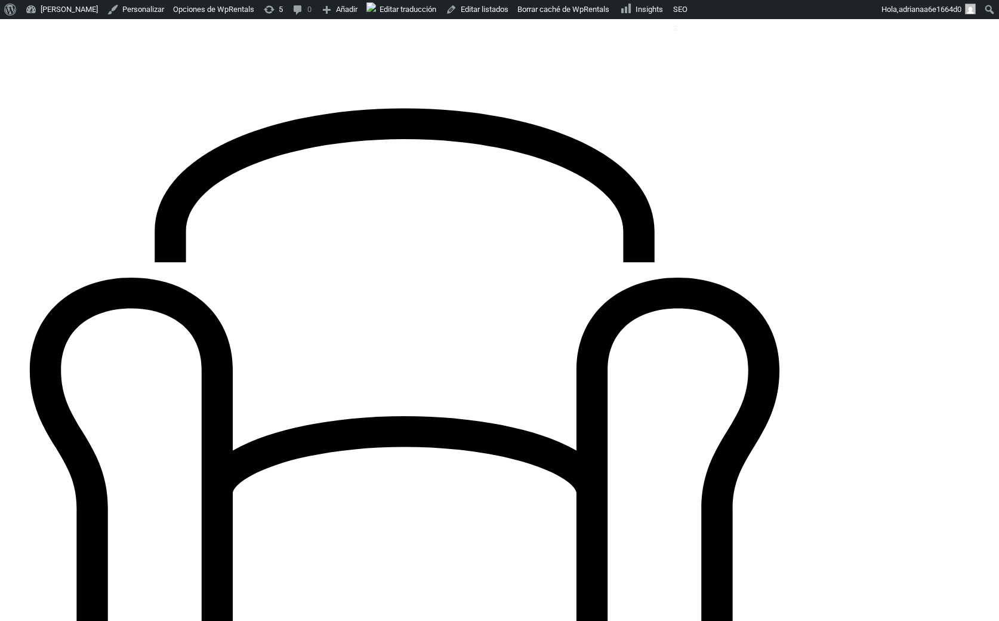
scroll to position [1257, 0]
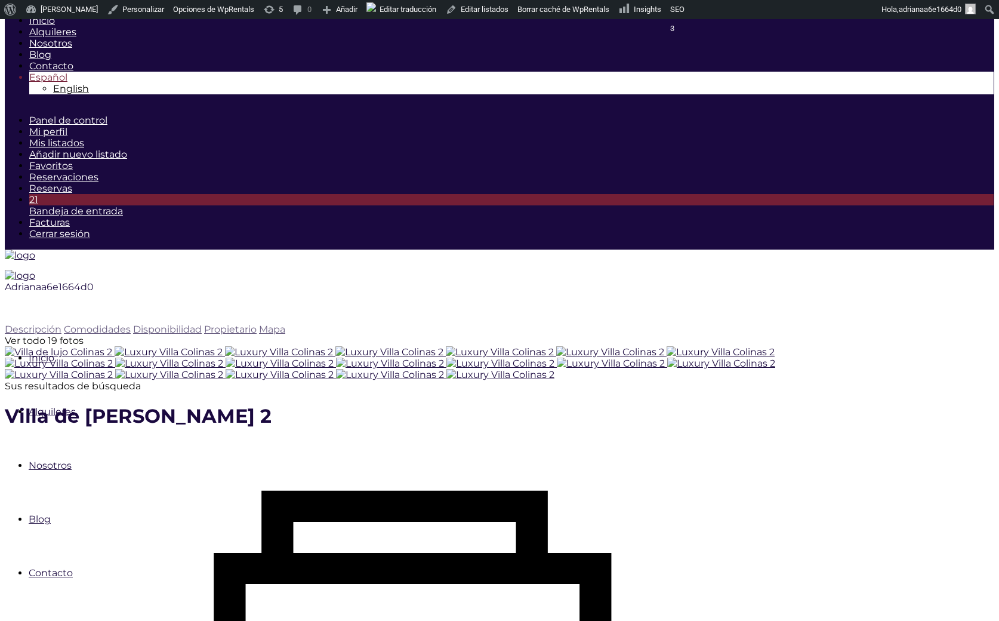
scroll to position [1257, 0]
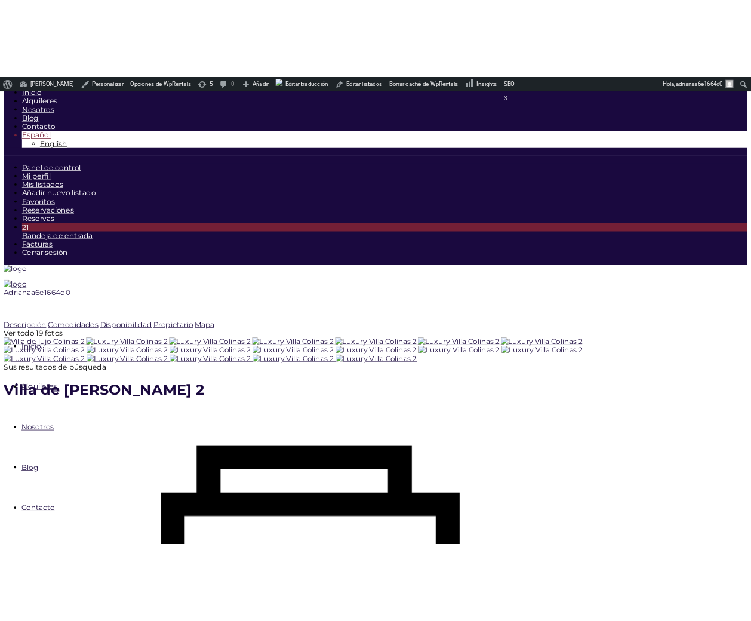
scroll to position [1257, 0]
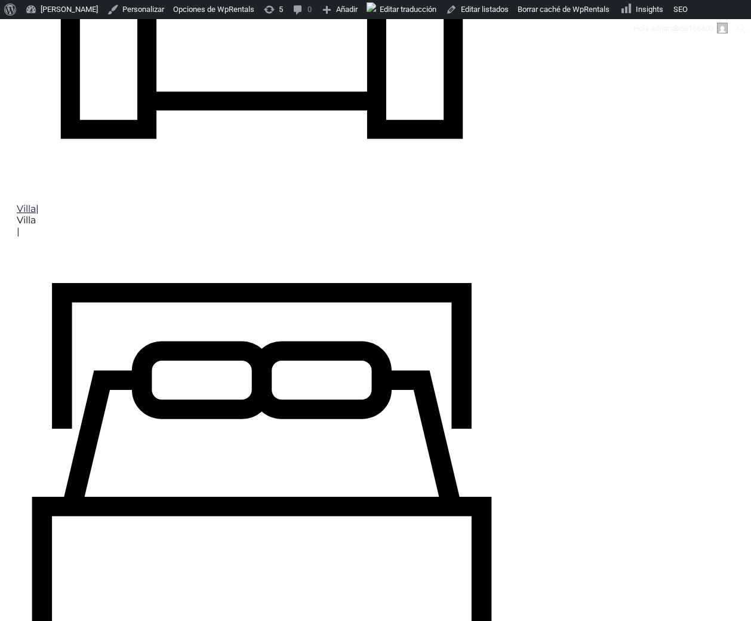
type input "[DATE]"
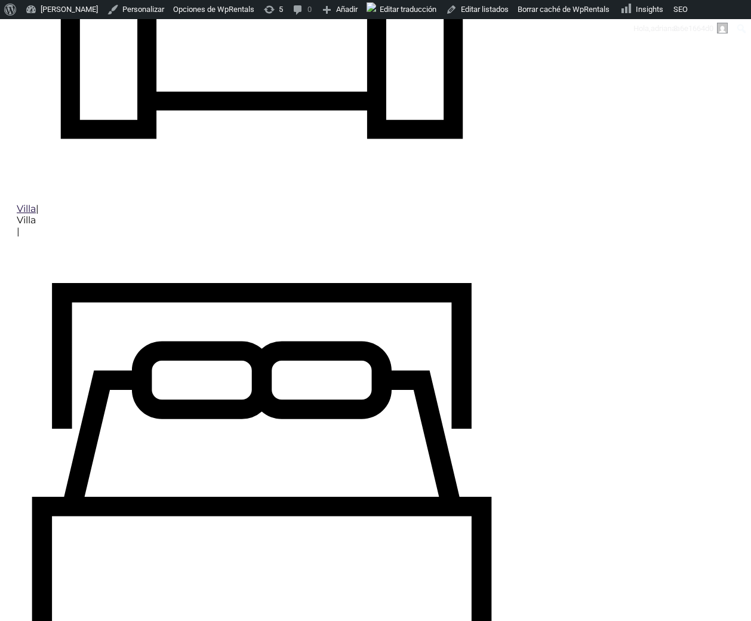
checkbox input "true"
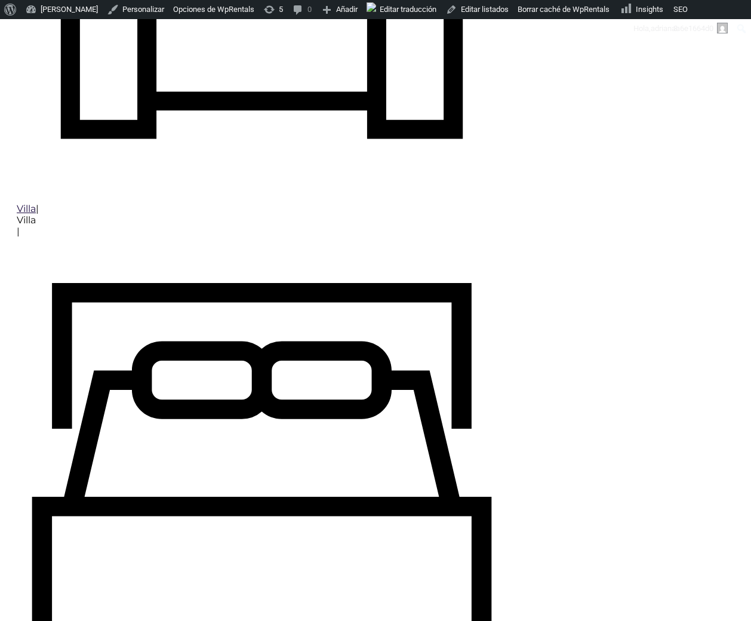
type input "Reservar ahora"
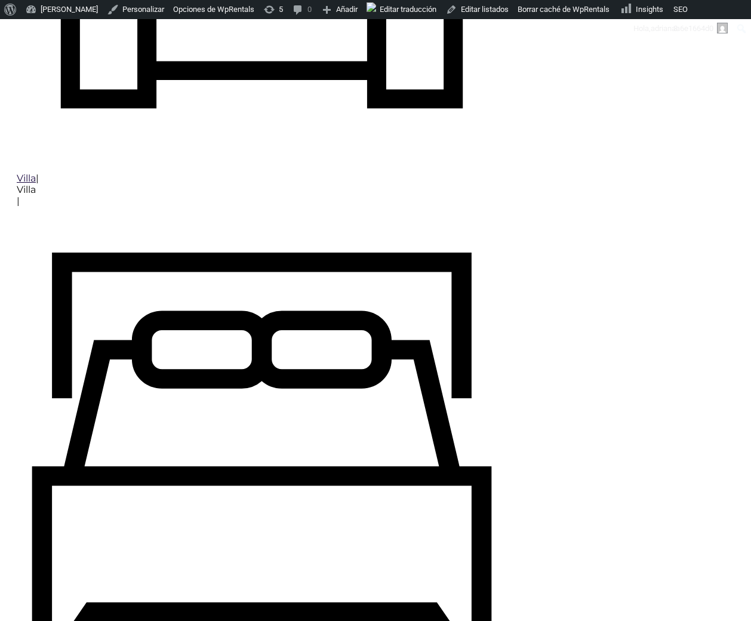
scroll to position [1340, 0]
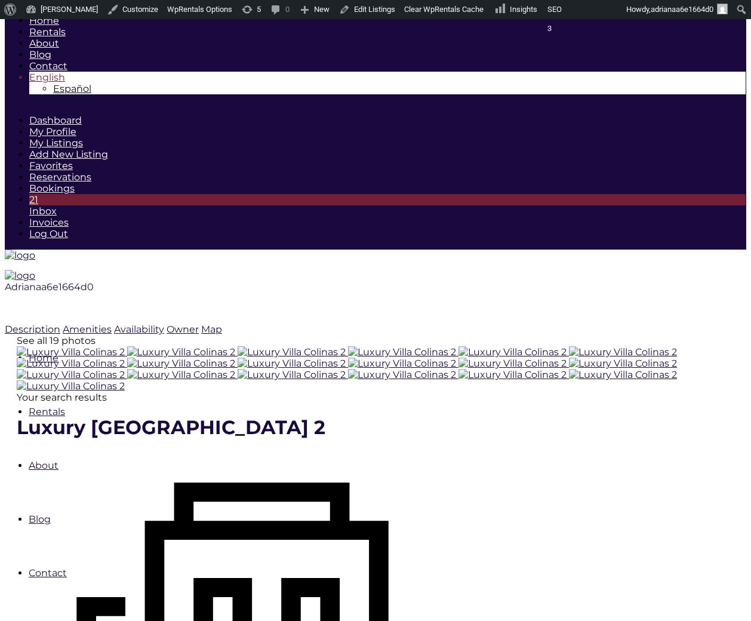
scroll to position [137, 0]
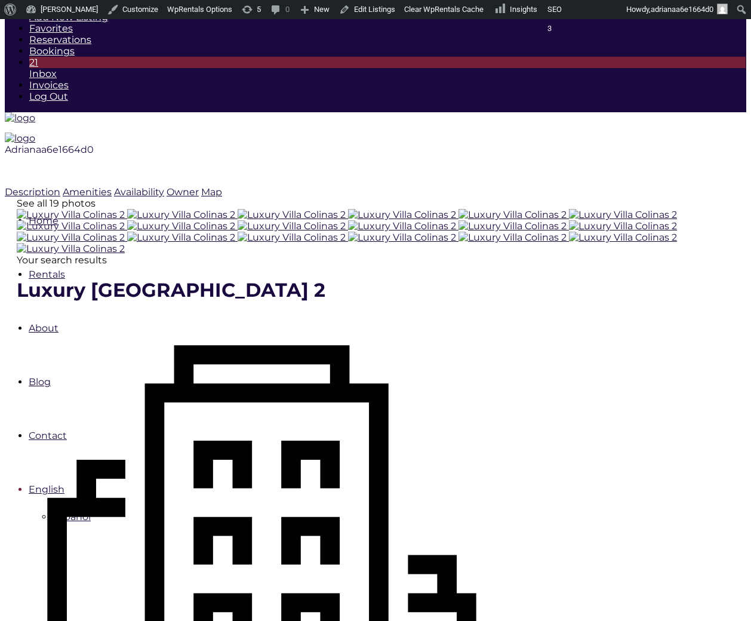
type input "[DATE]"
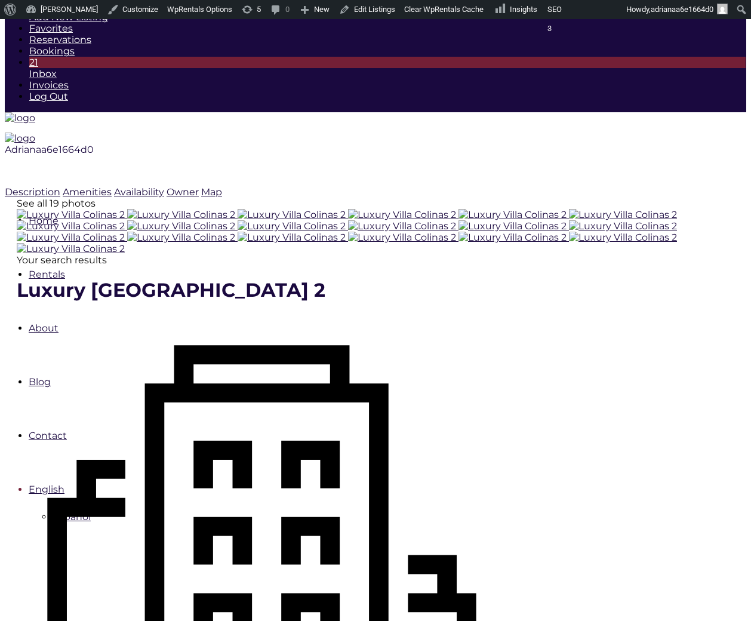
checkbox input "true"
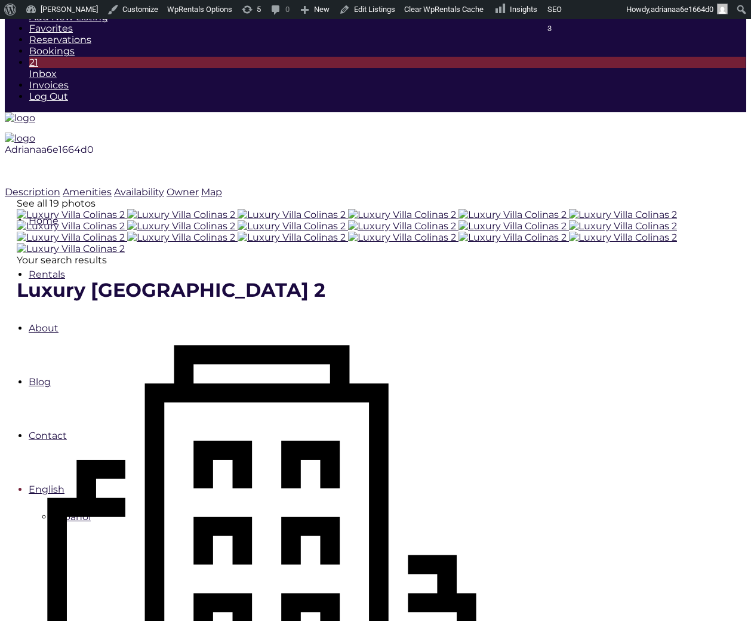
type input "Processing.."
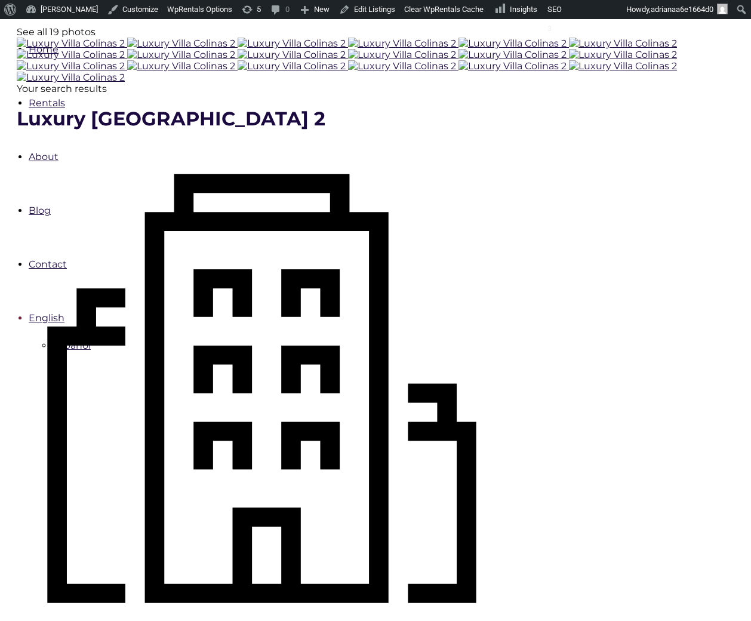
scroll to position [323, 0]
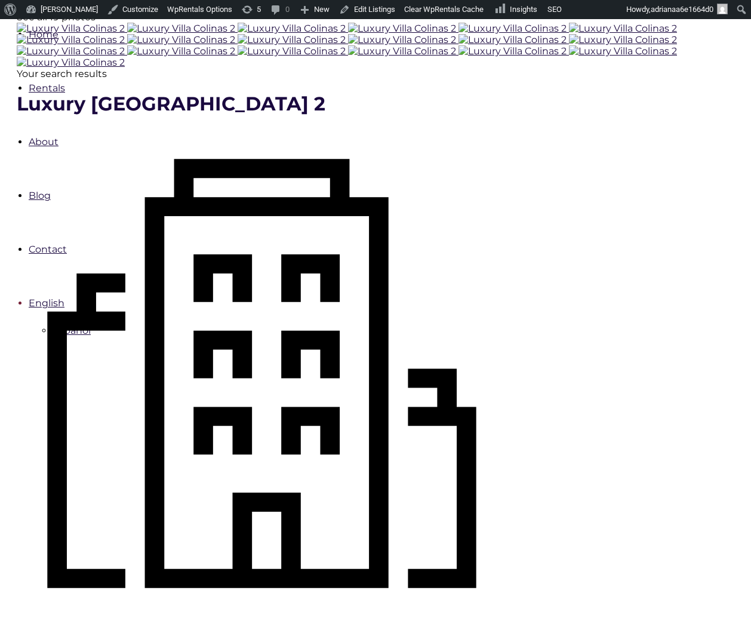
type input "Book Now"
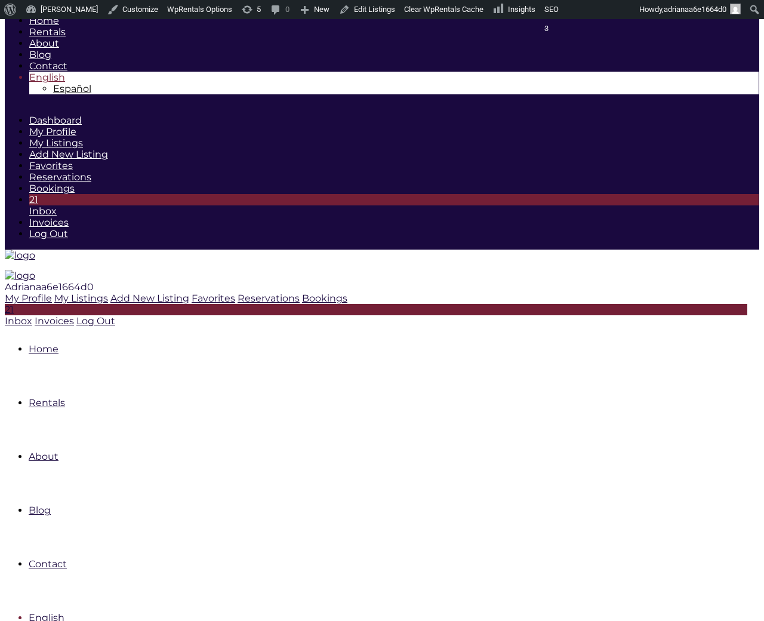
scroll to position [377, 0]
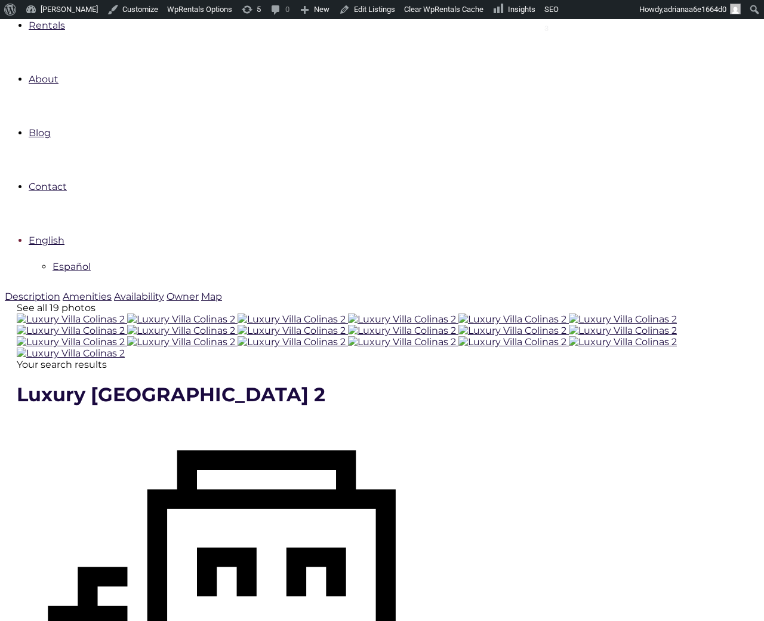
type input "[DATE]"
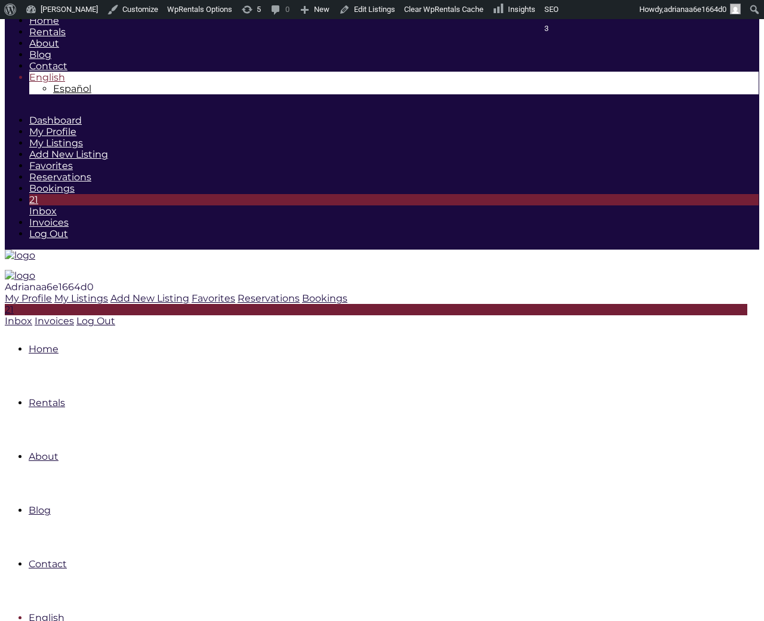
scroll to position [377, 0]
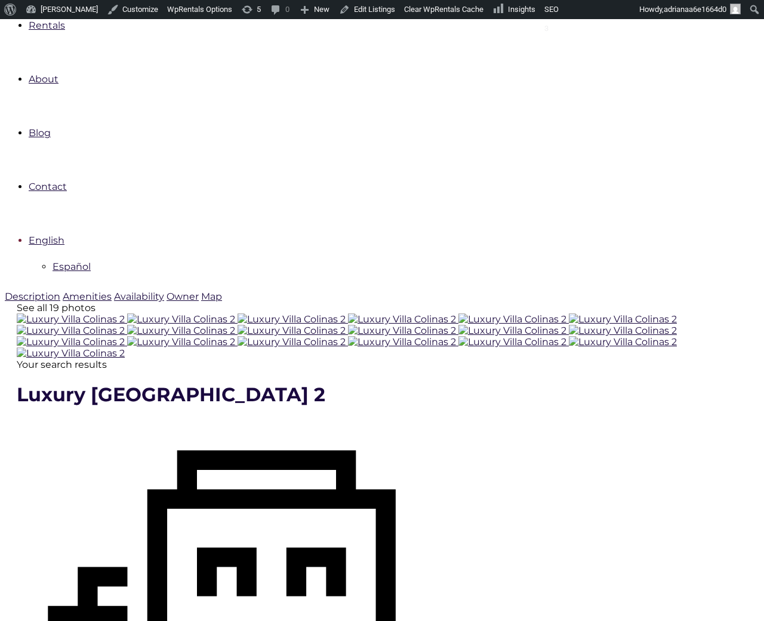
type input "10-05-2025"
type input "10-11-2025"
checkbox input "true"
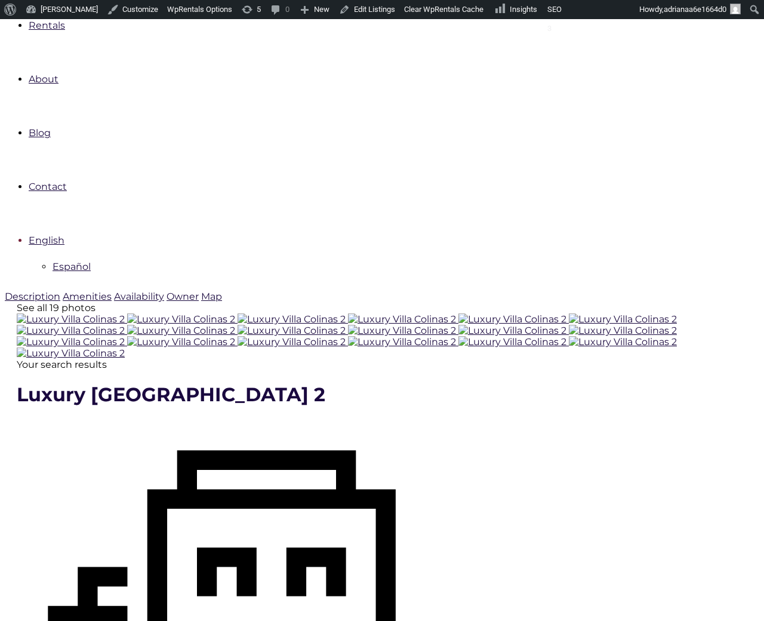
type input "Processing.."
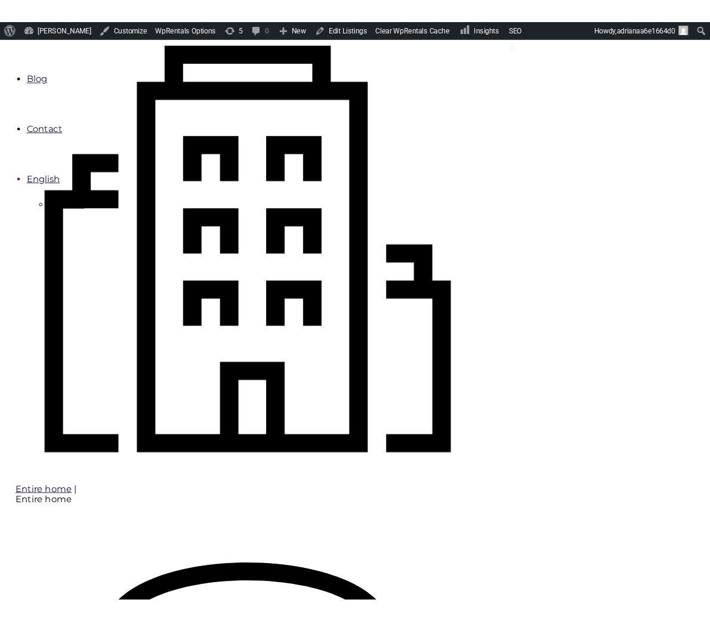
scroll to position [460, 0]
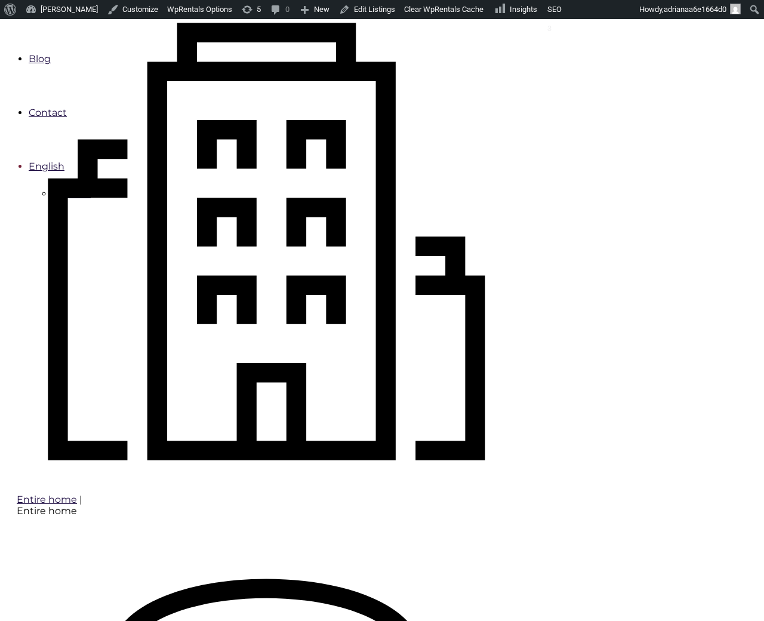
type input "Book Now"
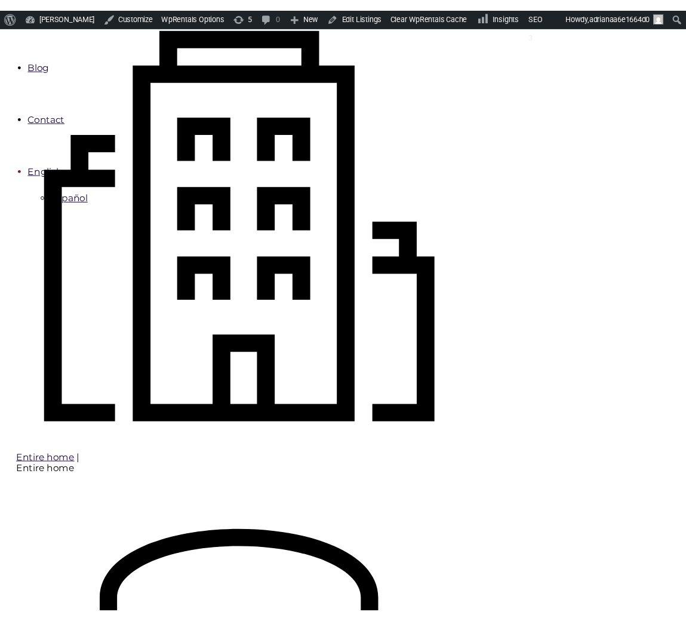
scroll to position [476, 0]
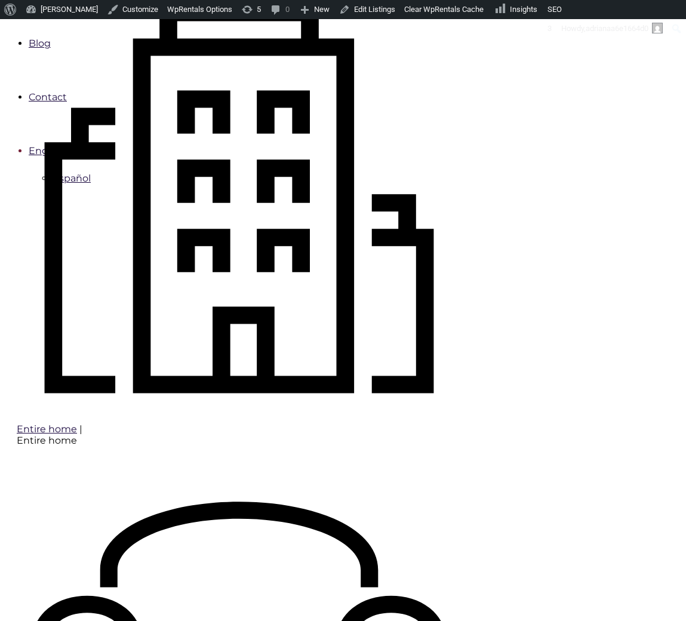
type input "10-05-2025"
type input "10-11-2025"
type input "Processing.."
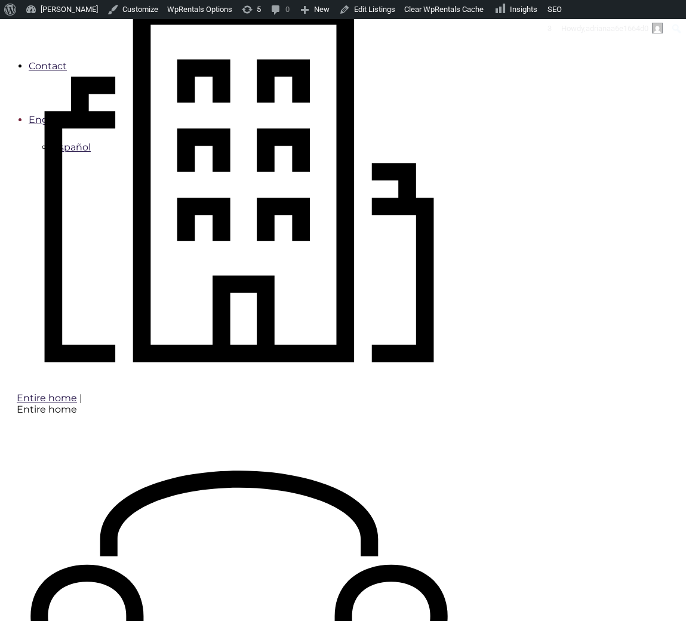
scroll to position [559, 0]
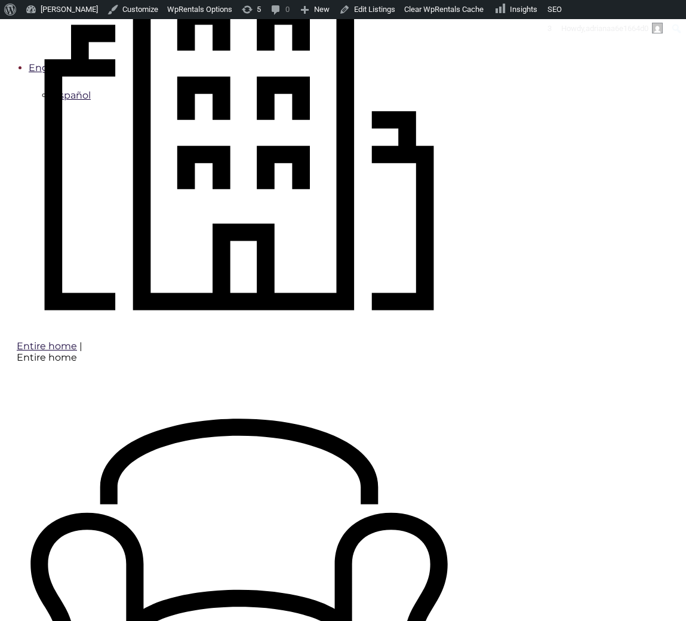
type input "Book Now"
type input "[DATE]"
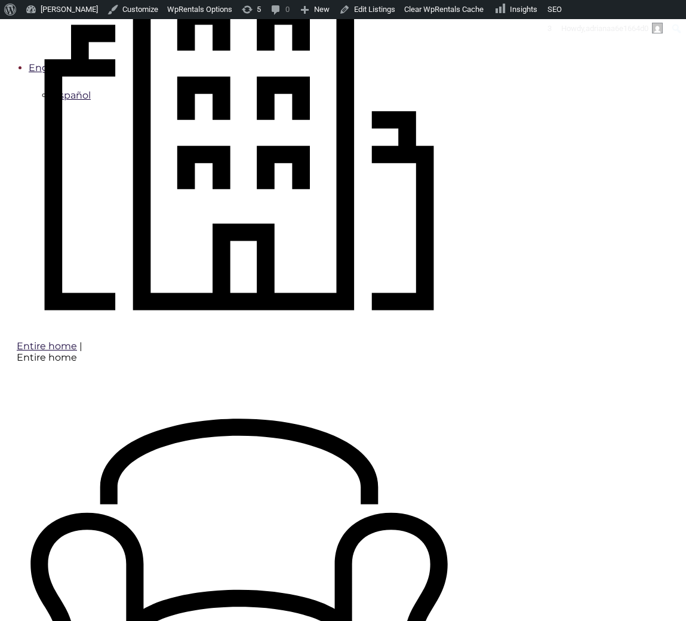
type input "Processing.."
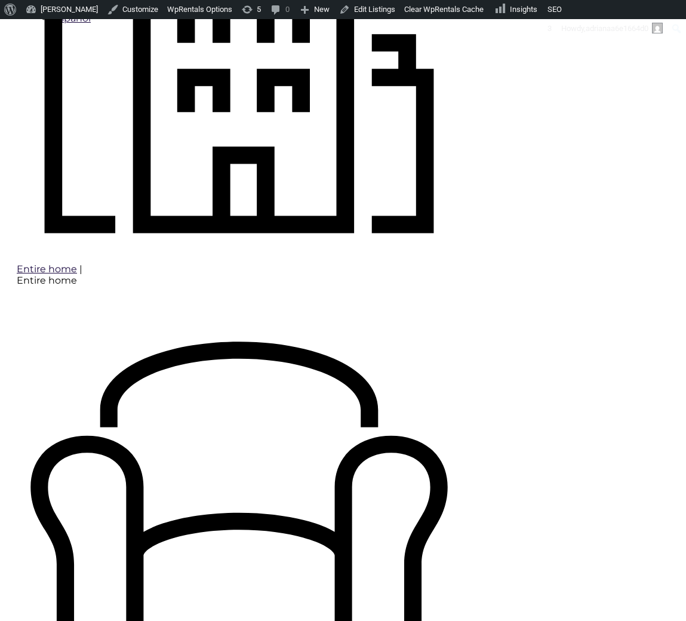
scroll to position [641, 0]
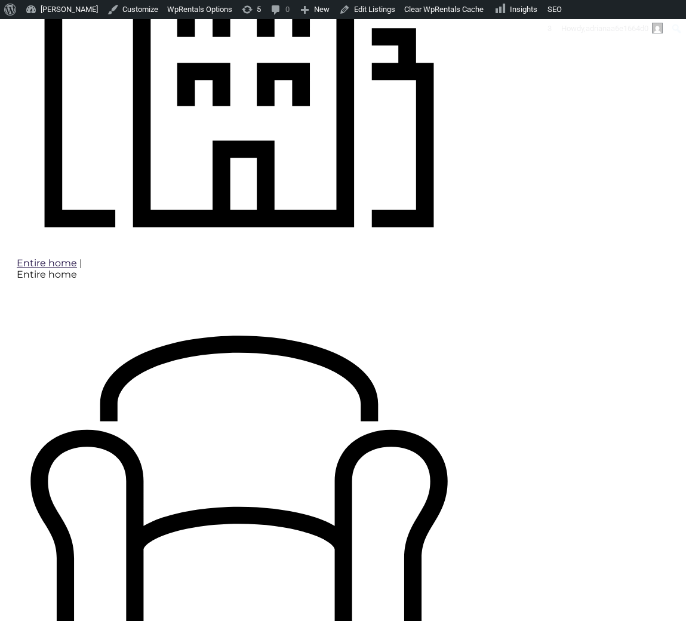
type input "Book Now"
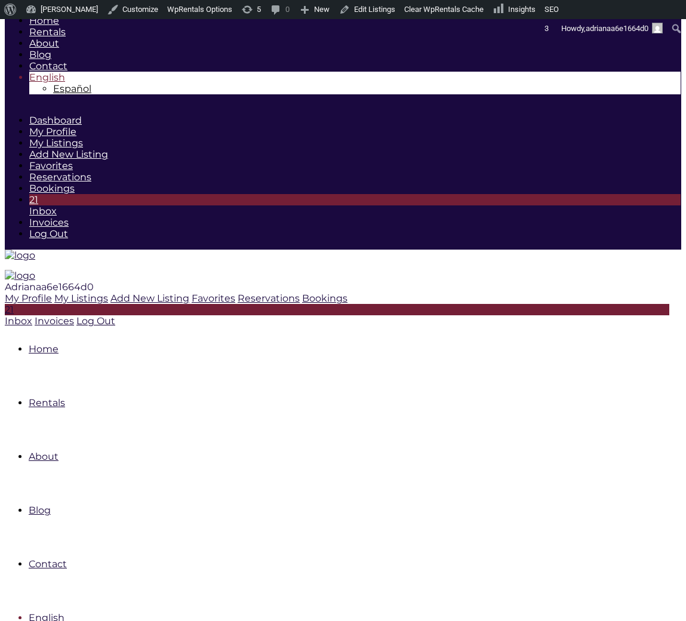
type input "10-12-2025"
type input "10-18-2025"
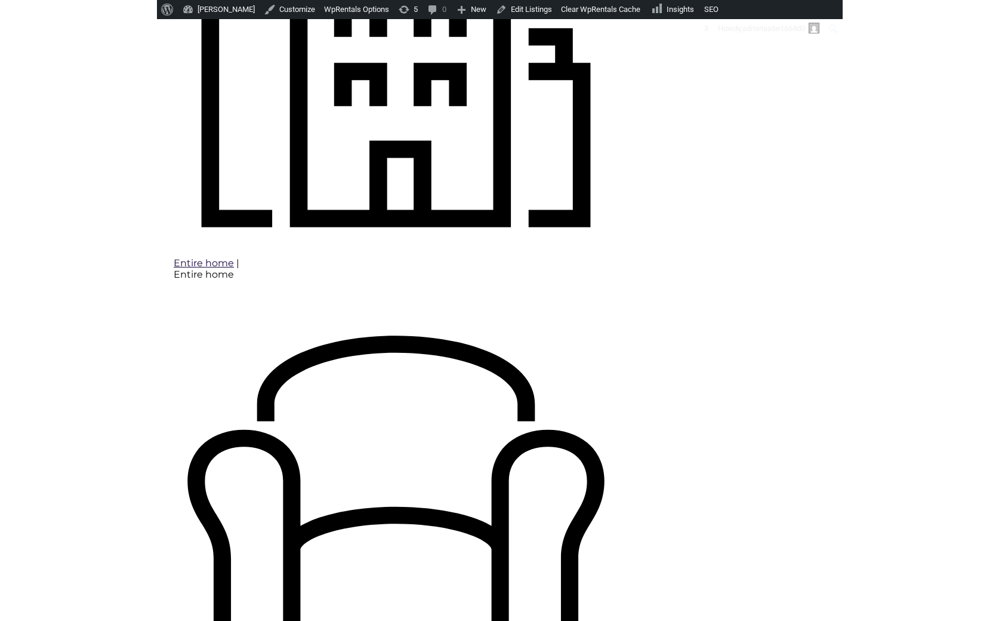
scroll to position [641, 0]
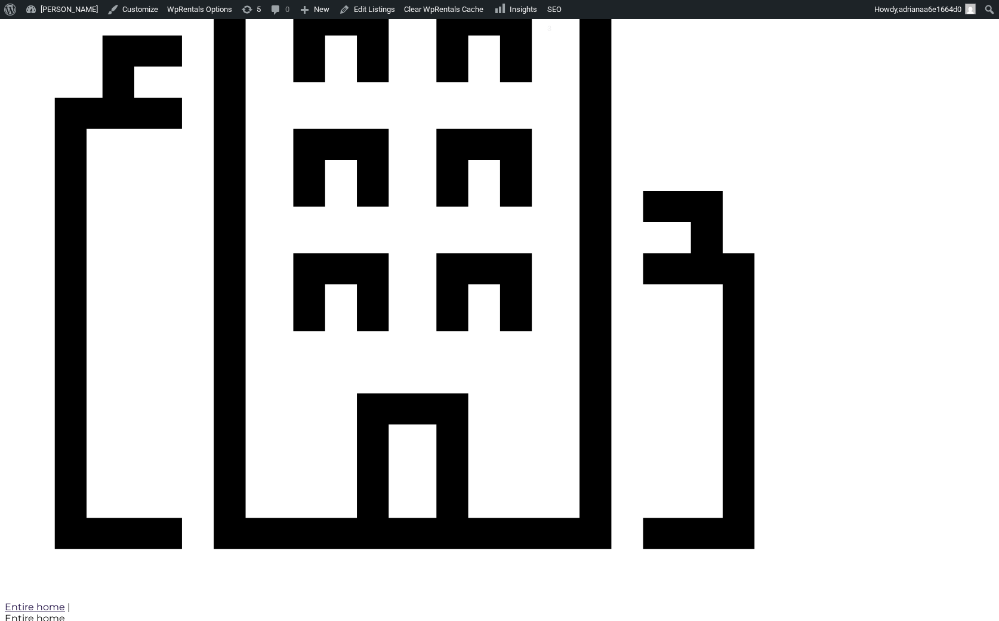
checkbox input "true"
type input "Processing.."
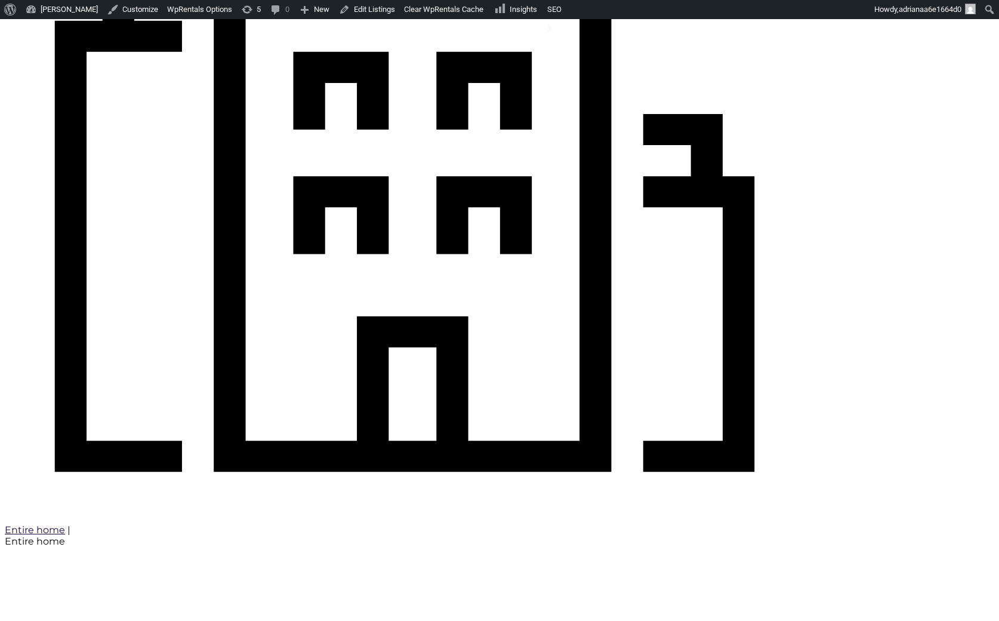
scroll to position [724, 0]
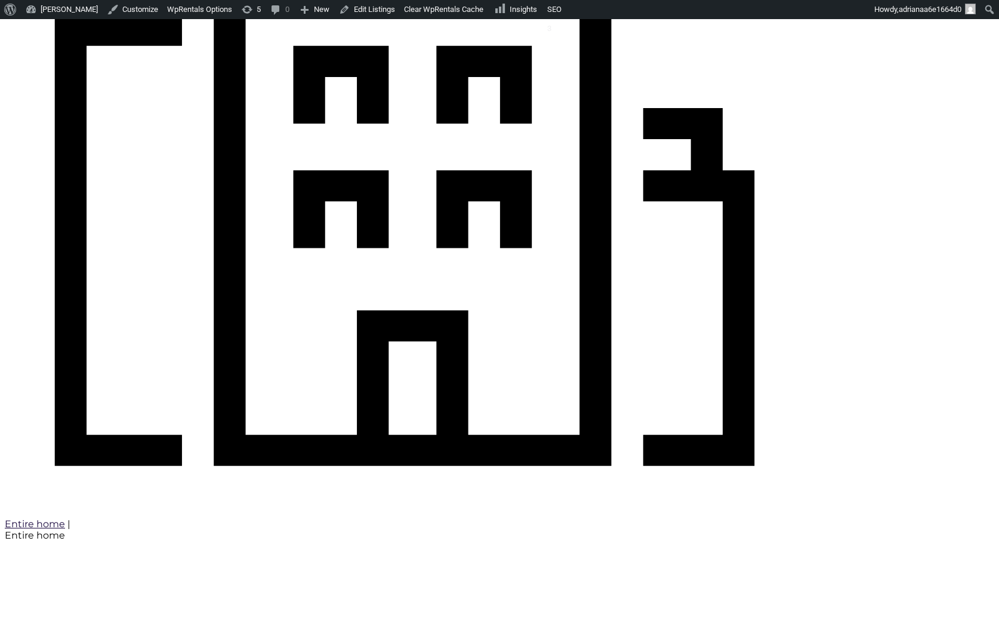
type input "Book Now"
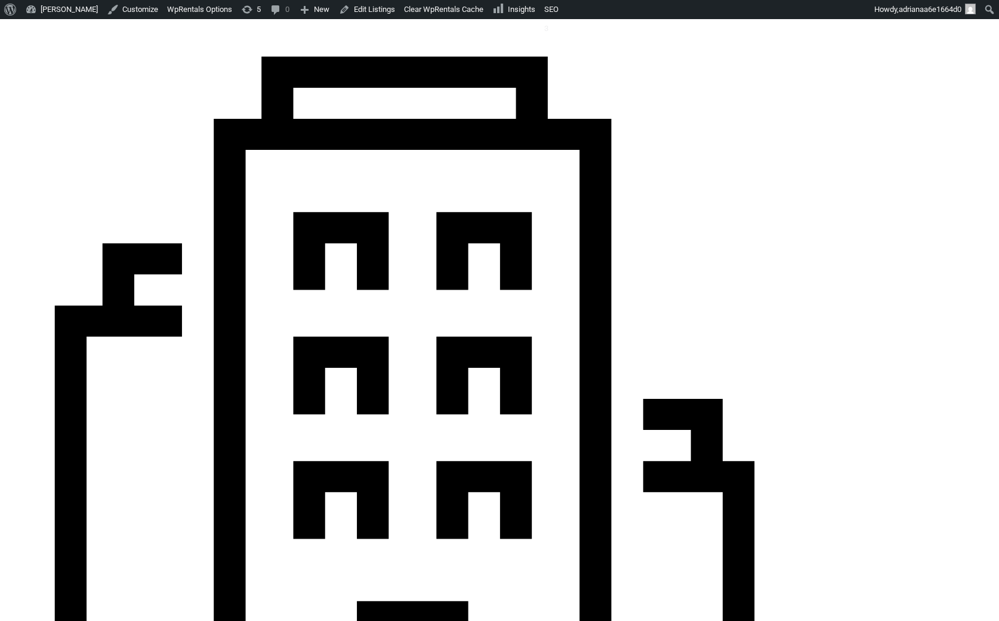
type input "10-12-2025"
type input "[DATE]"
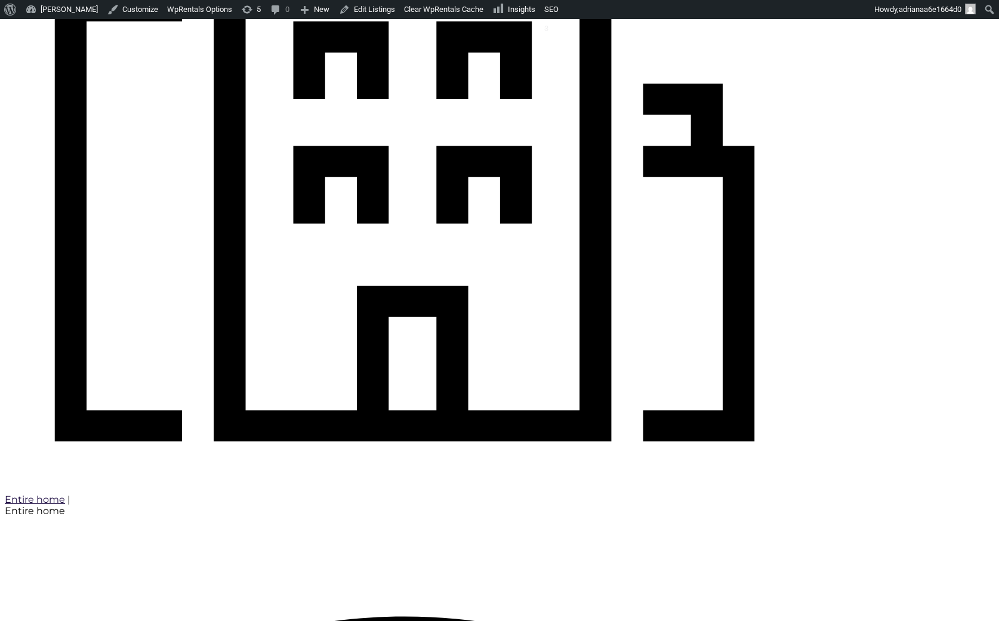
scroll to position [724, 0]
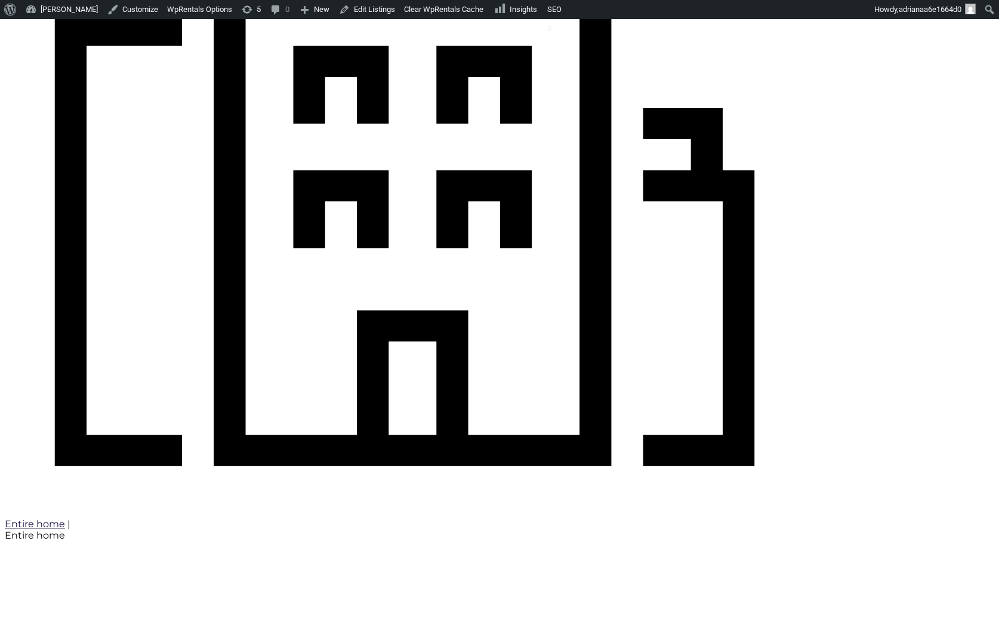
type input "Processing.."
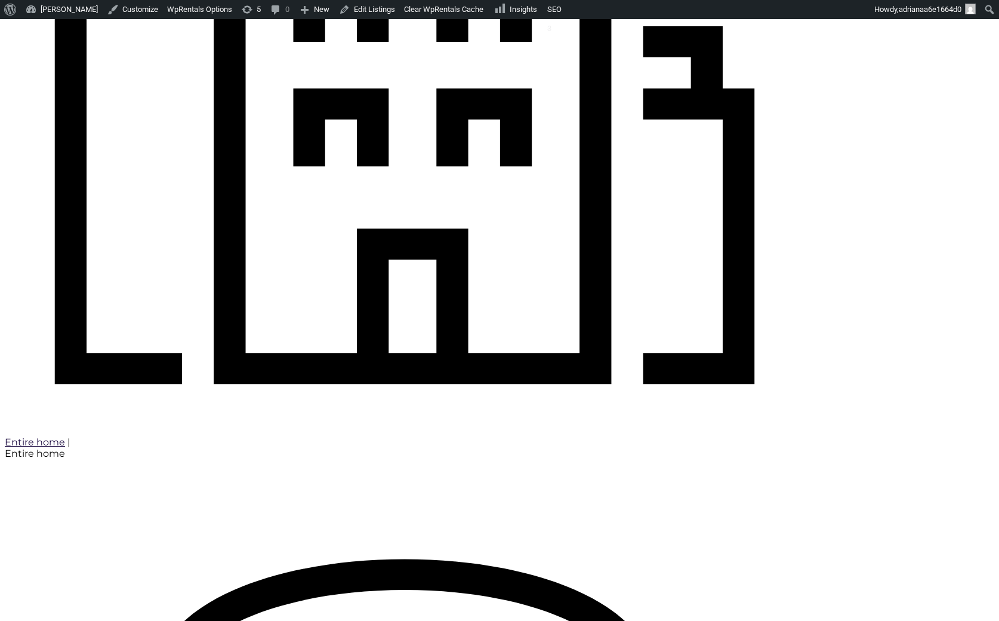
scroll to position [807, 0]
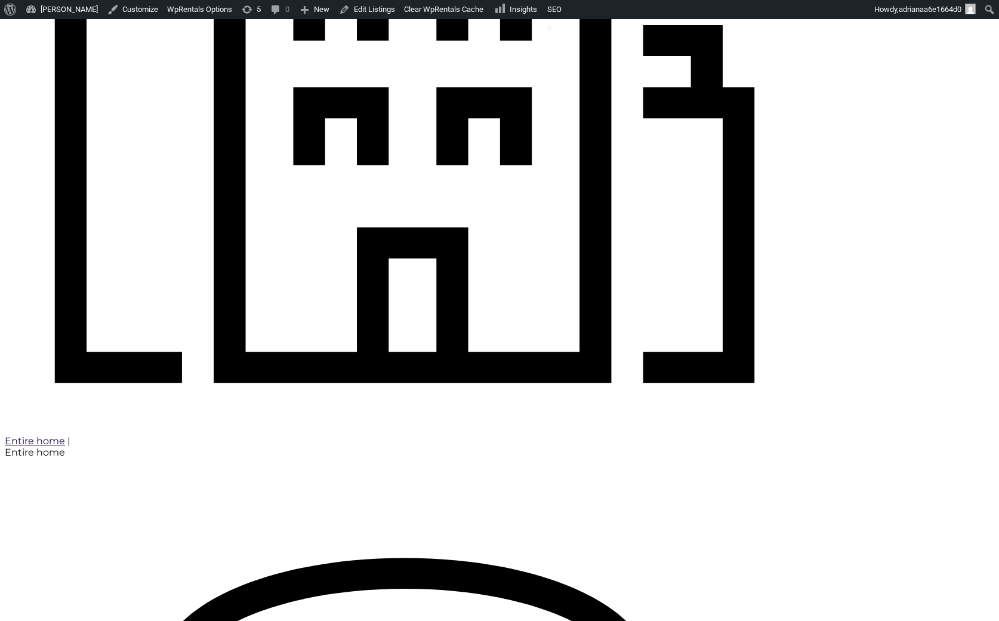
type input "Book Now"
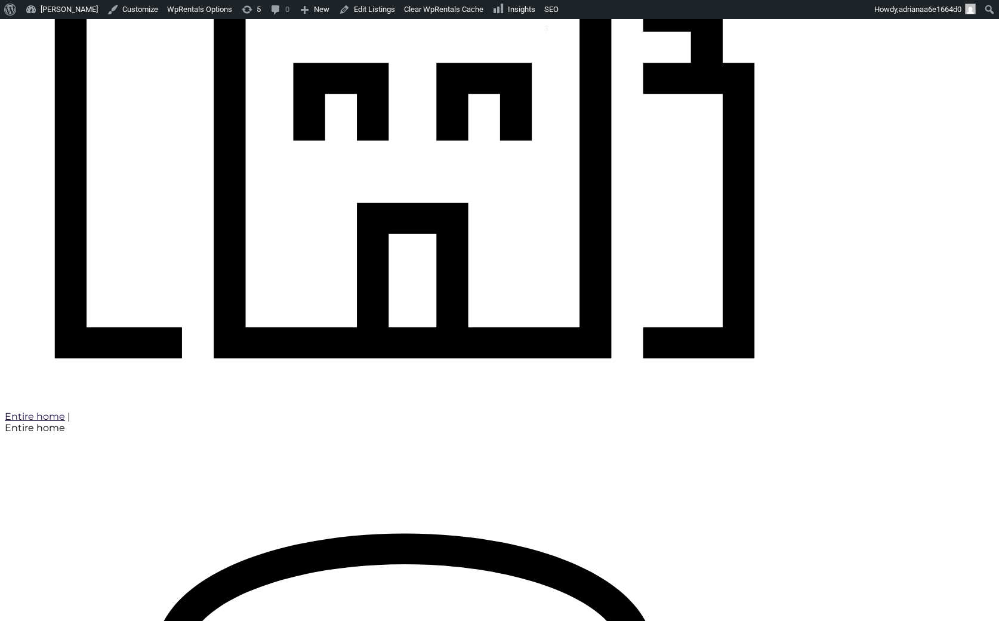
scroll to position [807, 0]
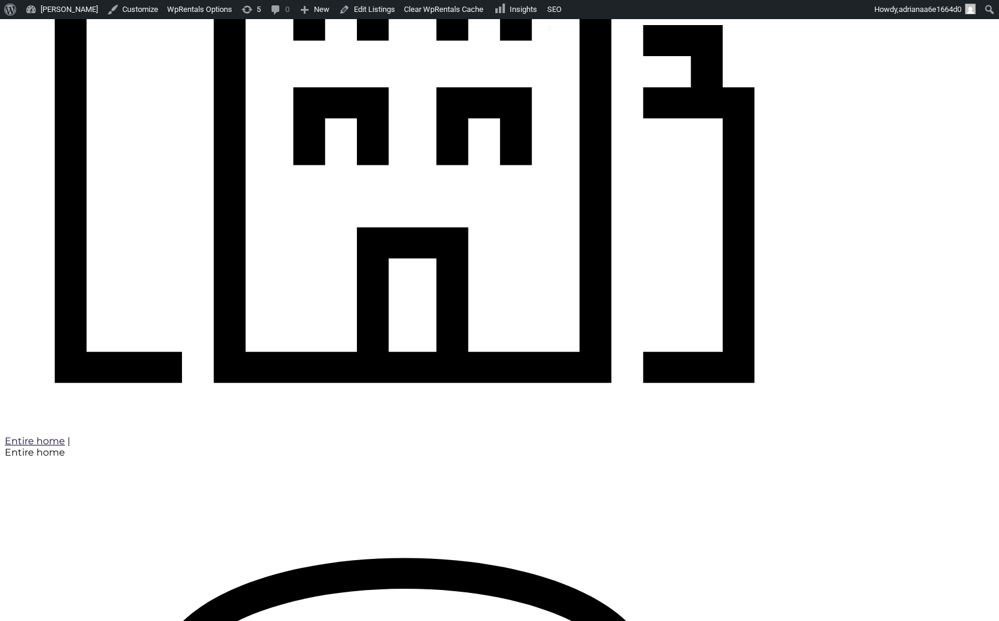
type input "Processing.."
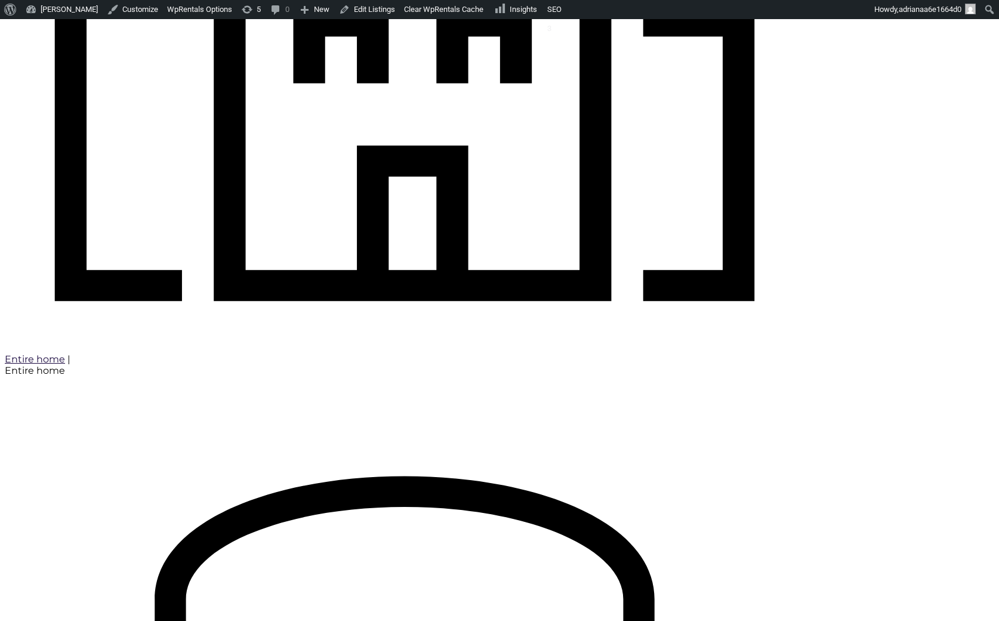
scroll to position [890, 0]
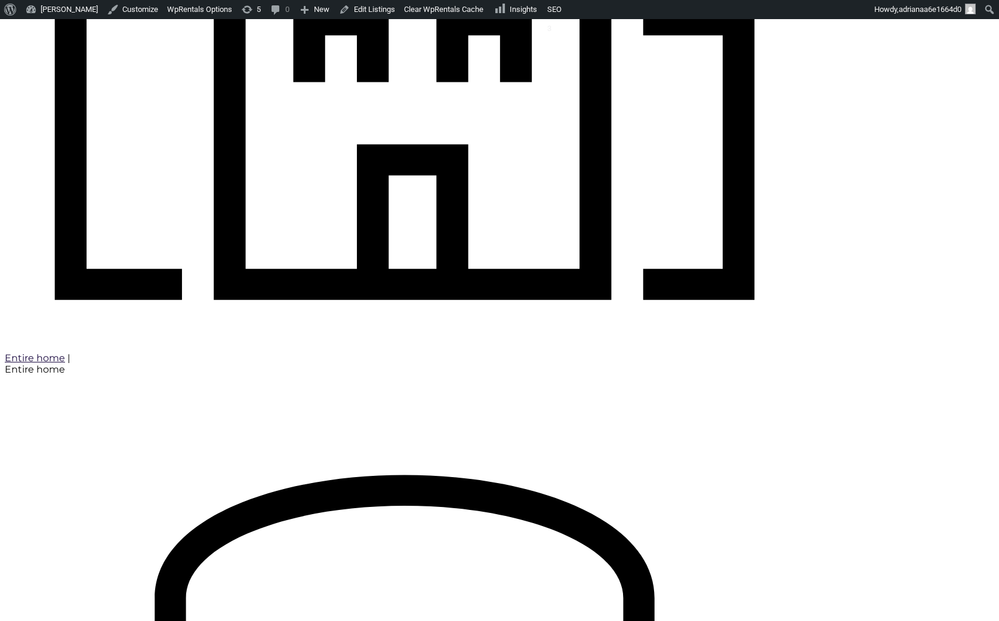
type input "Book Now"
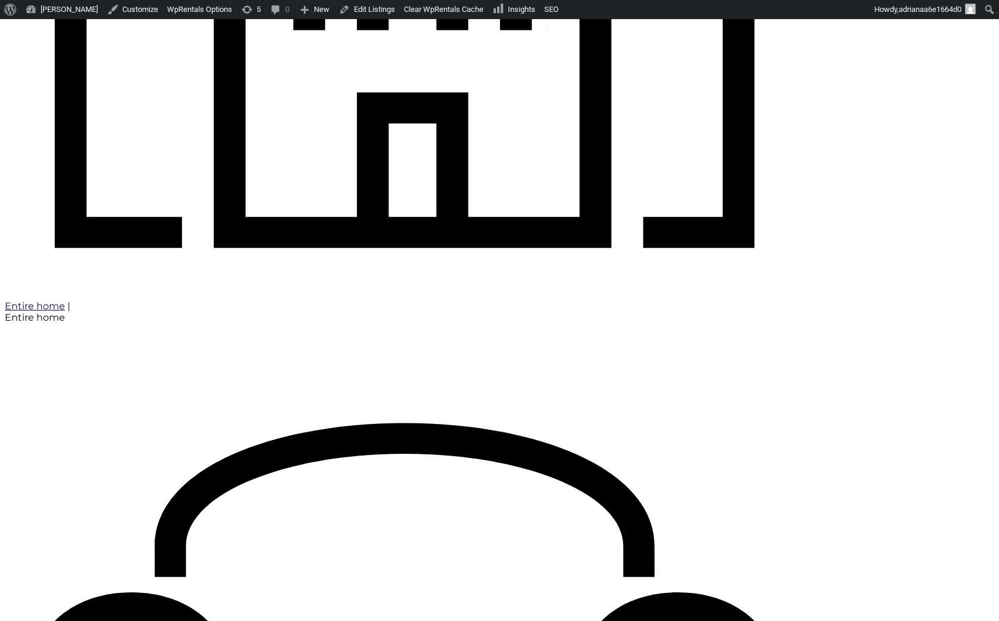
type input "[DATE]"
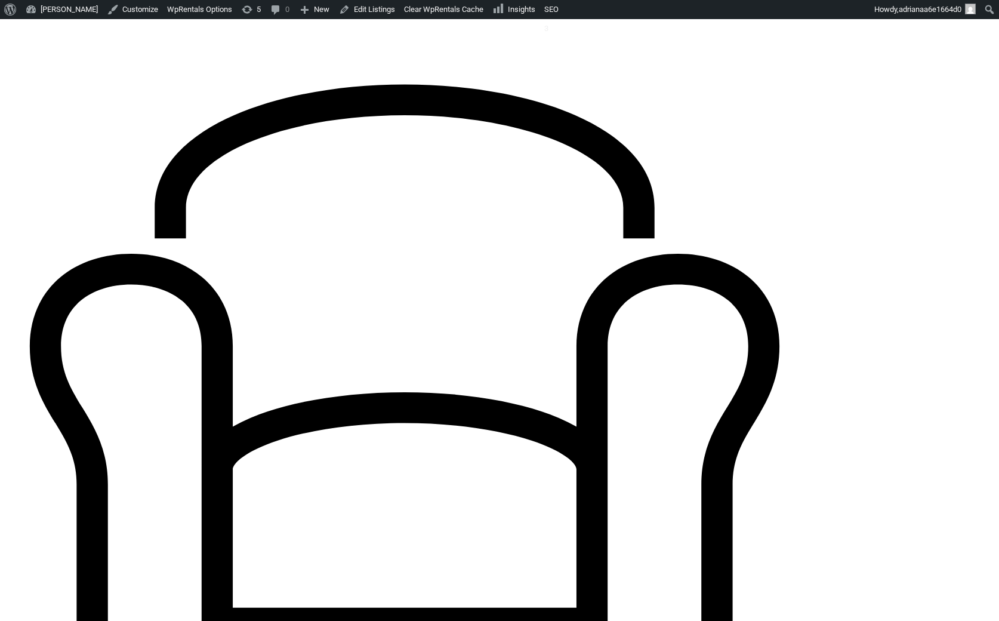
scroll to position [1282, 0]
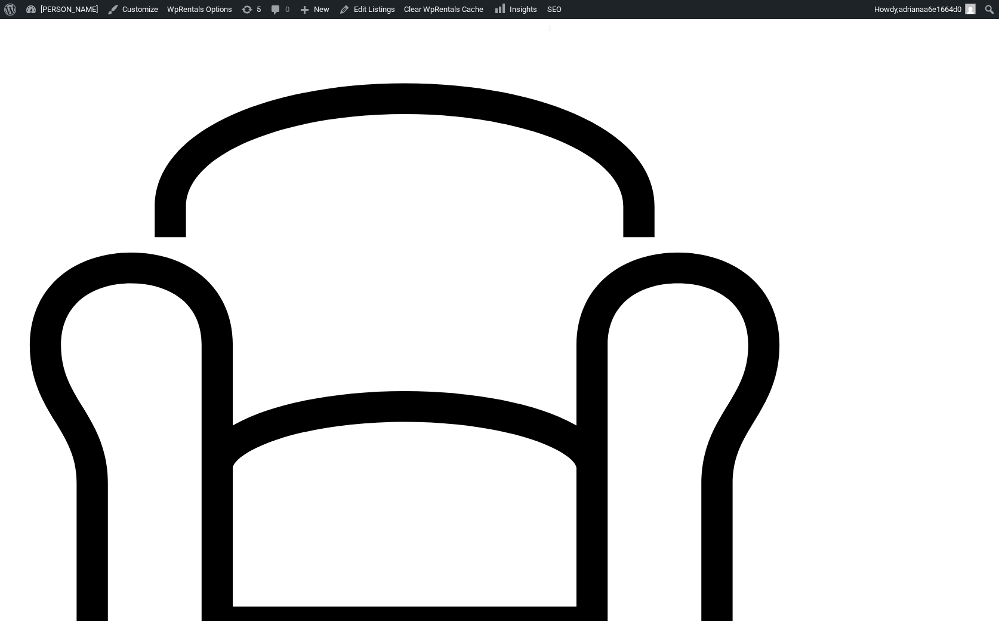
drag, startPoint x: 141, startPoint y: 340, endPoint x: 366, endPoint y: 348, distance: 224.5
drag, startPoint x: 140, startPoint y: 253, endPoint x: 237, endPoint y: 322, distance: 119.0
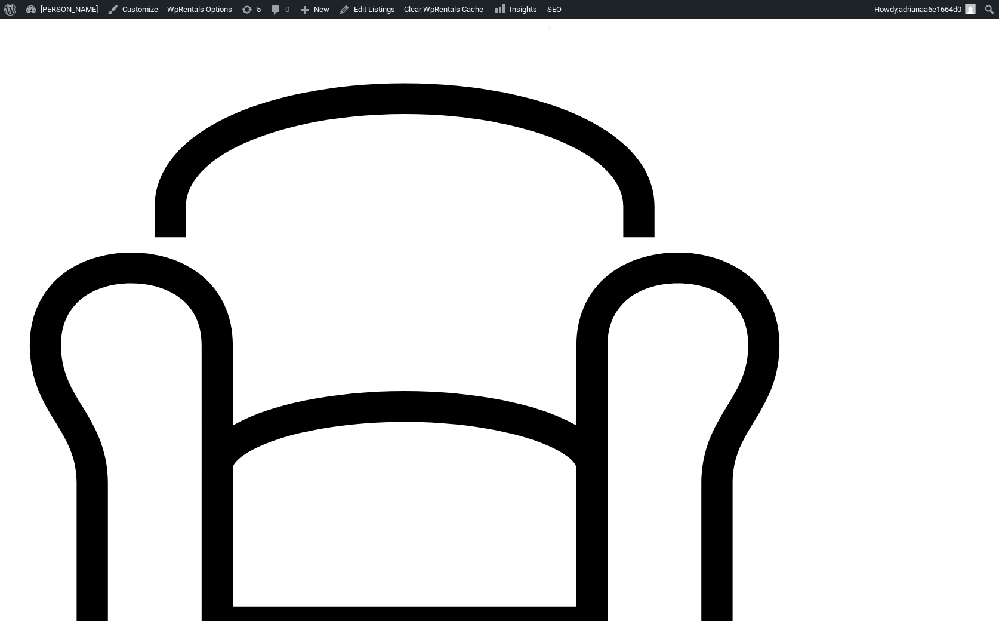
drag, startPoint x: 142, startPoint y: 254, endPoint x: 127, endPoint y: 218, distance: 39.0
drag, startPoint x: 144, startPoint y: 228, endPoint x: 323, endPoint y: 233, distance: 179.1
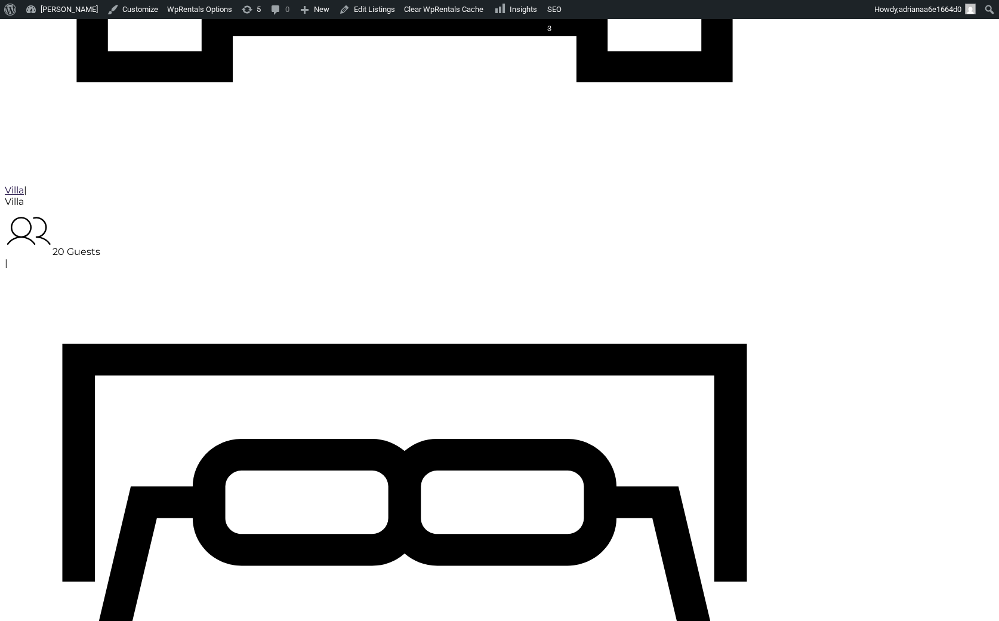
scroll to position [1899, 0]
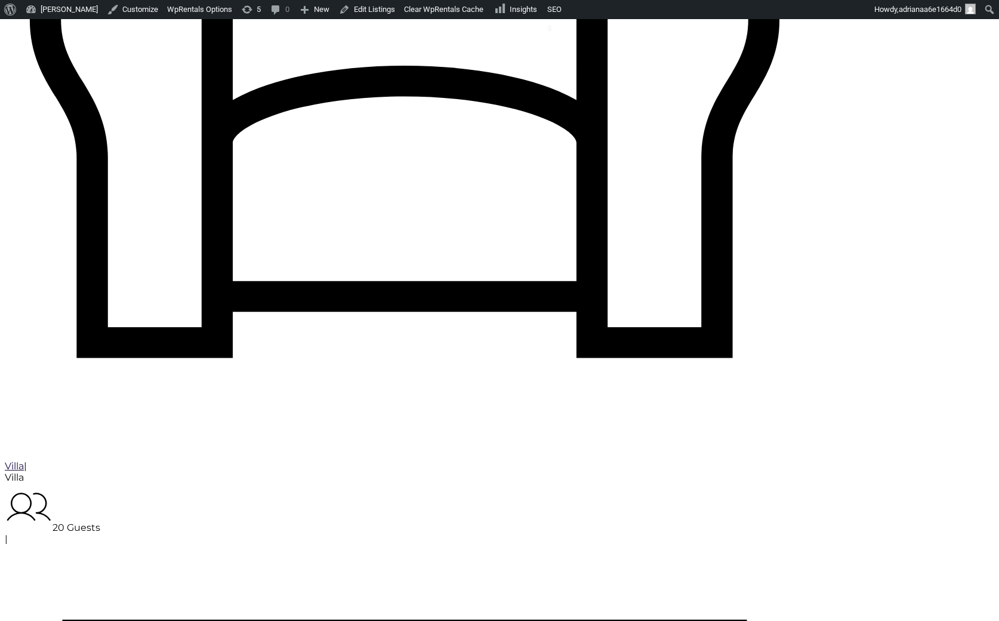
scroll to position [1606, 0]
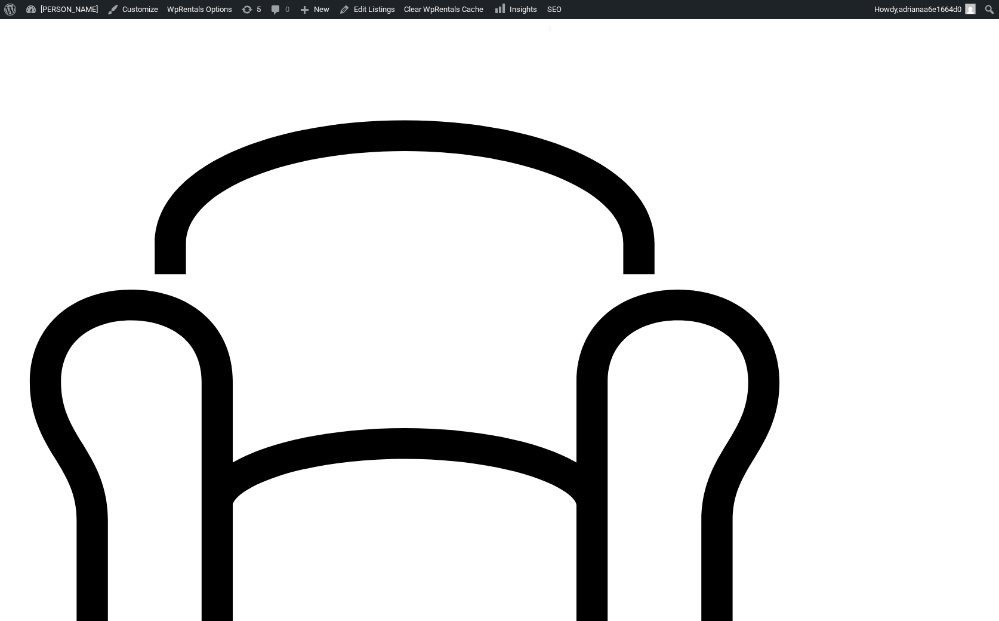
scroll to position [1244, 0]
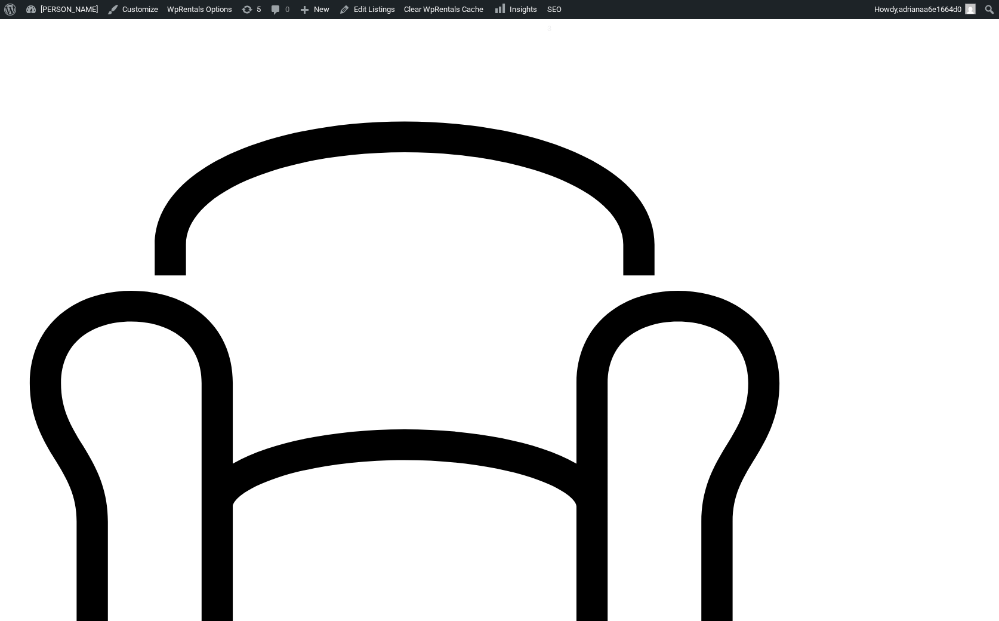
type input "Processing.."
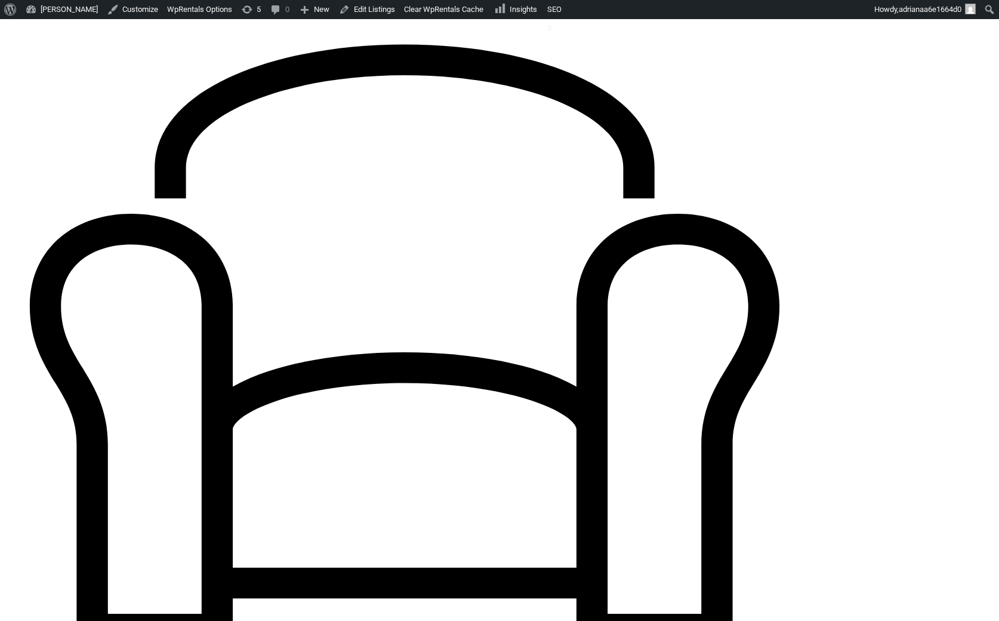
scroll to position [1327, 0]
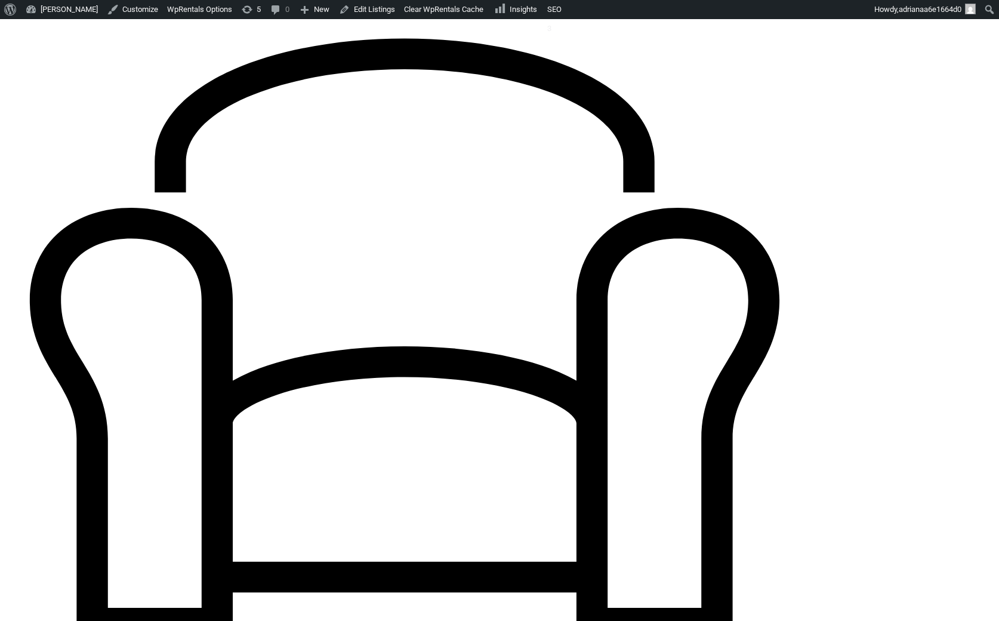
type input "Book Now"
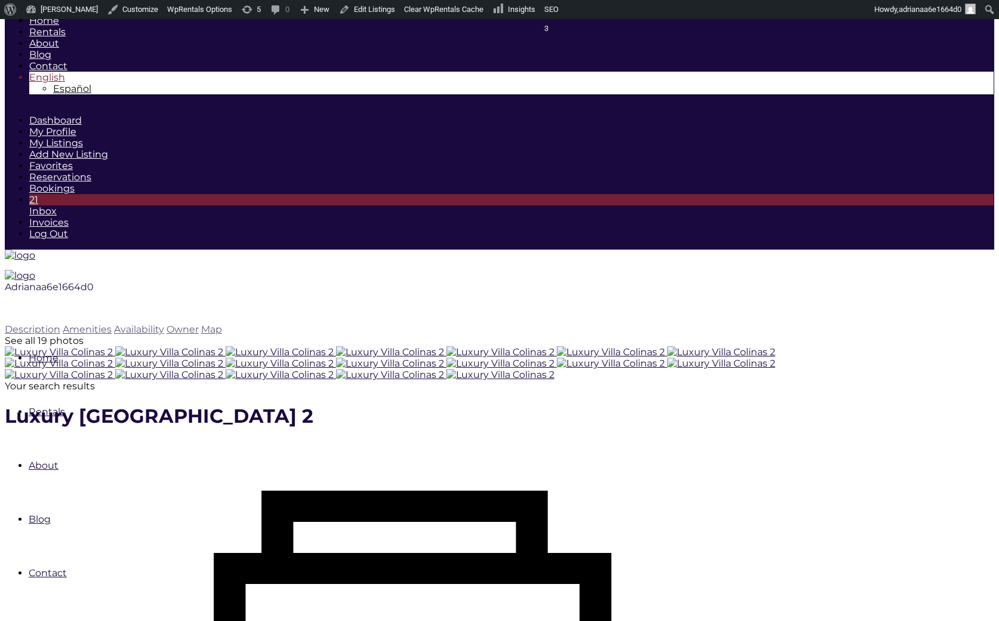
scroll to position [1380, 0]
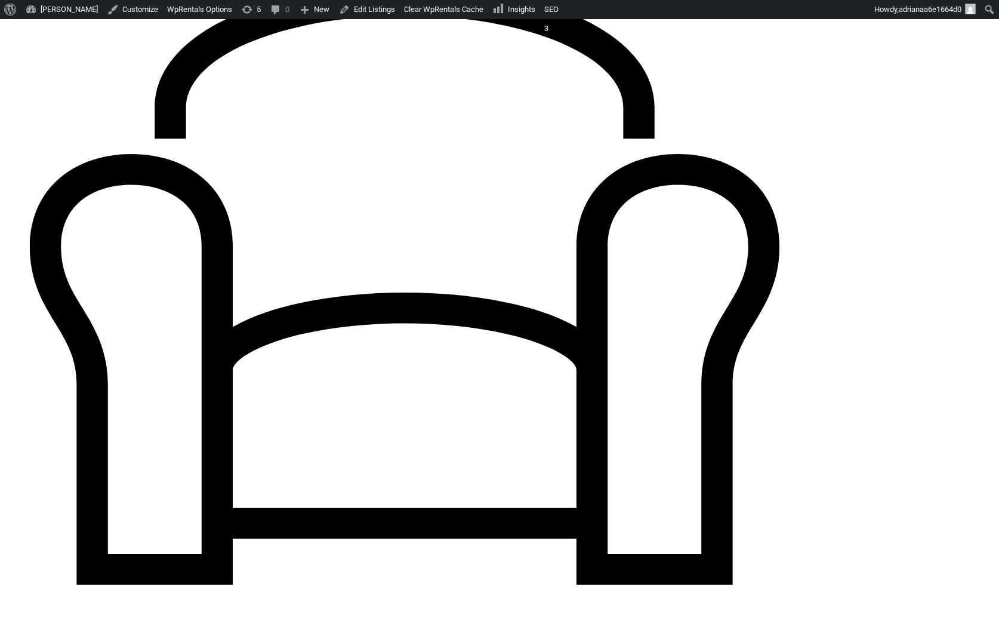
type input "Processing.."
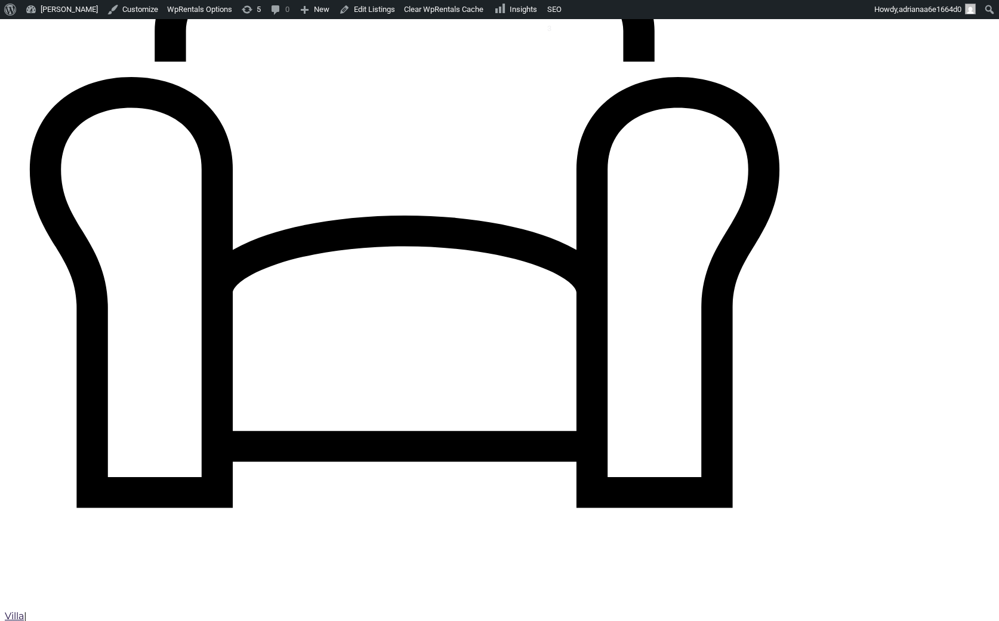
scroll to position [1463, 0]
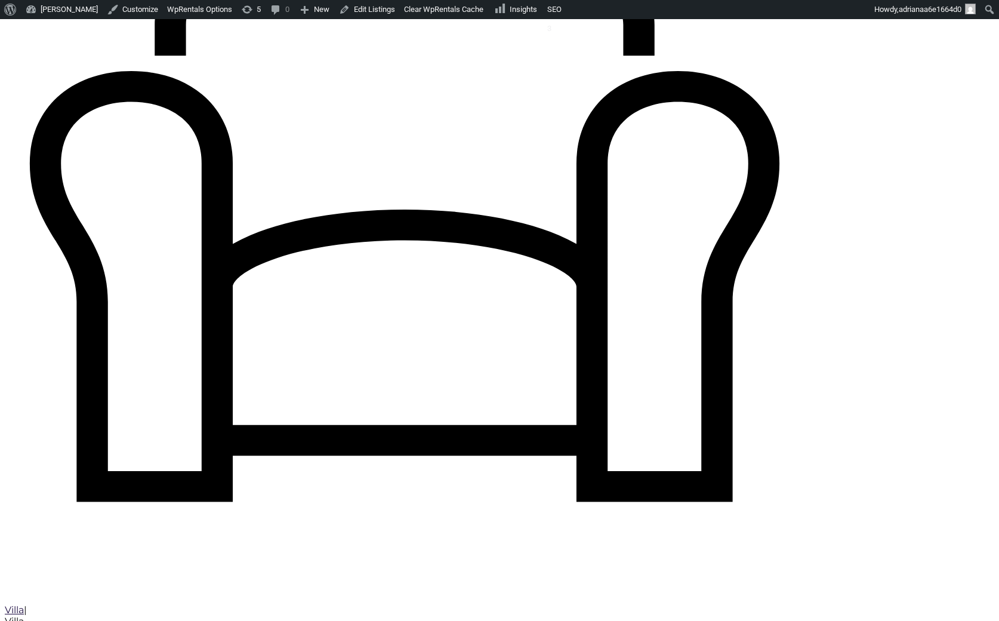
type input "Book Now"
